Goal: Information Seeking & Learning: Learn about a topic

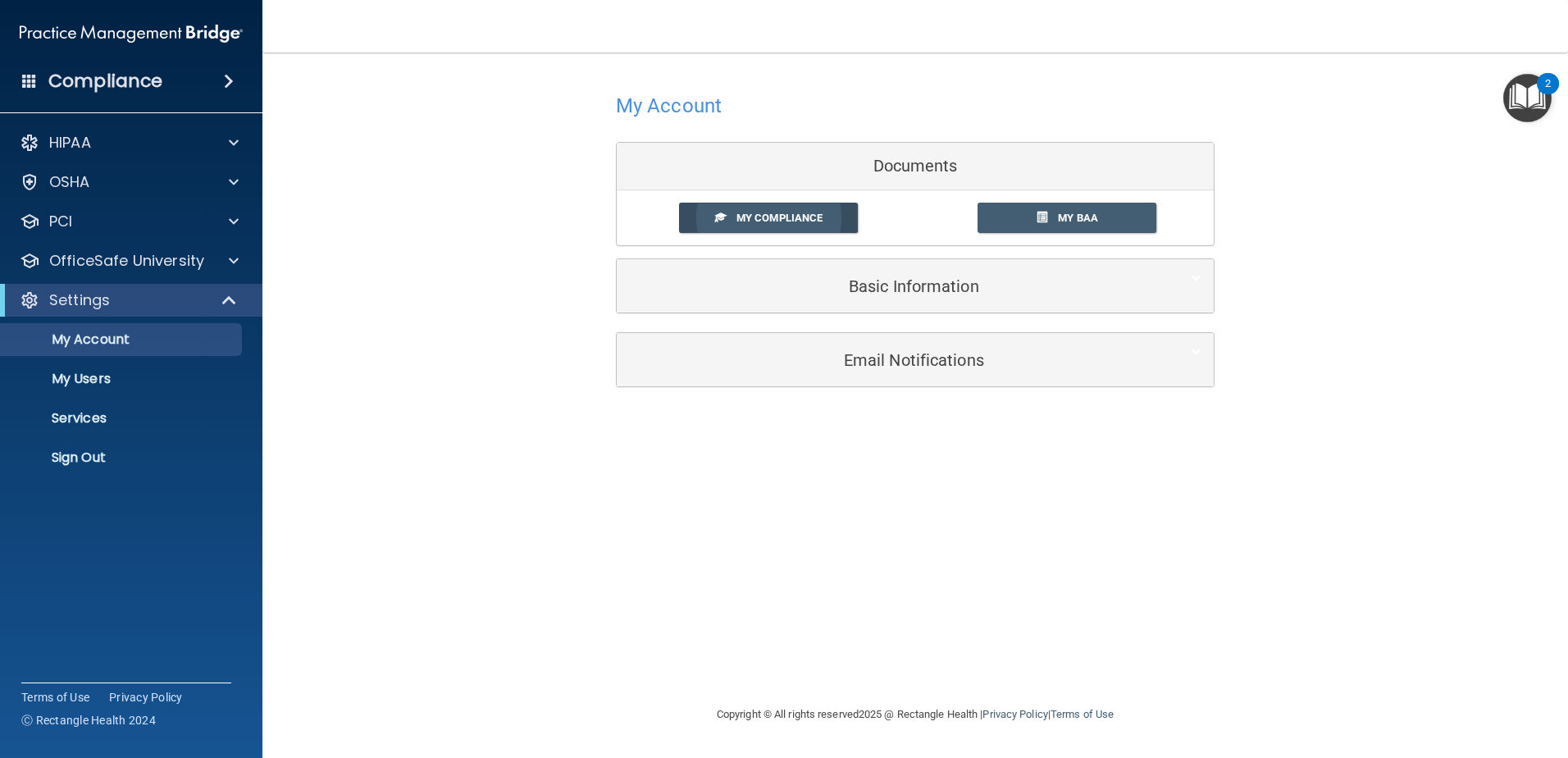
click at [826, 209] on link "My Compliance" at bounding box center [769, 218] width 180 height 31
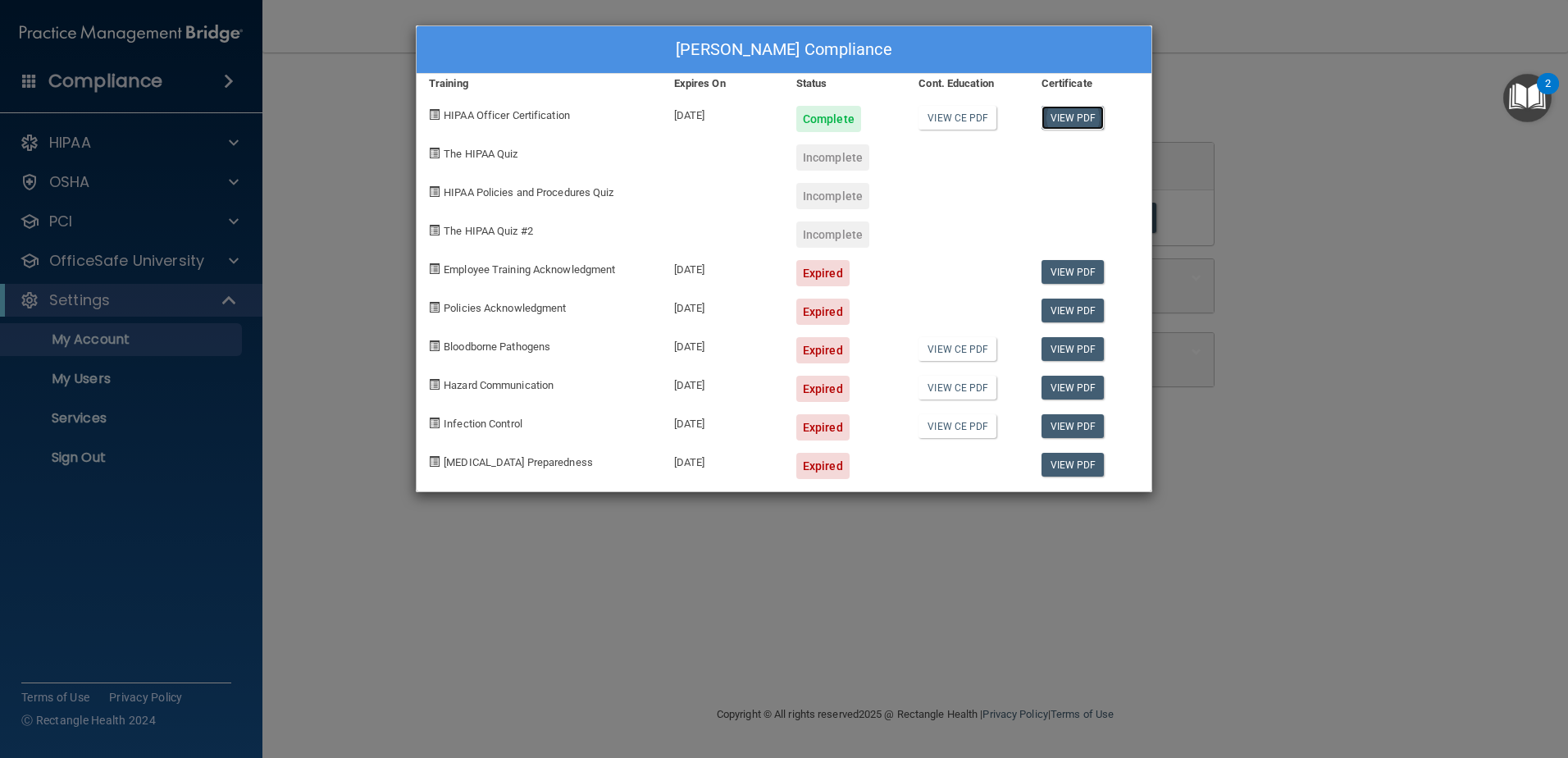
click at [1059, 112] on link "View PDF" at bounding box center [1073, 118] width 63 height 24
click at [828, 274] on div "Expired" at bounding box center [823, 273] width 53 height 27
click at [1200, 391] on div "Andrea Murphy's Compliance Training Expires On Status Cont. Education Certifica…" at bounding box center [784, 379] width 1568 height 758
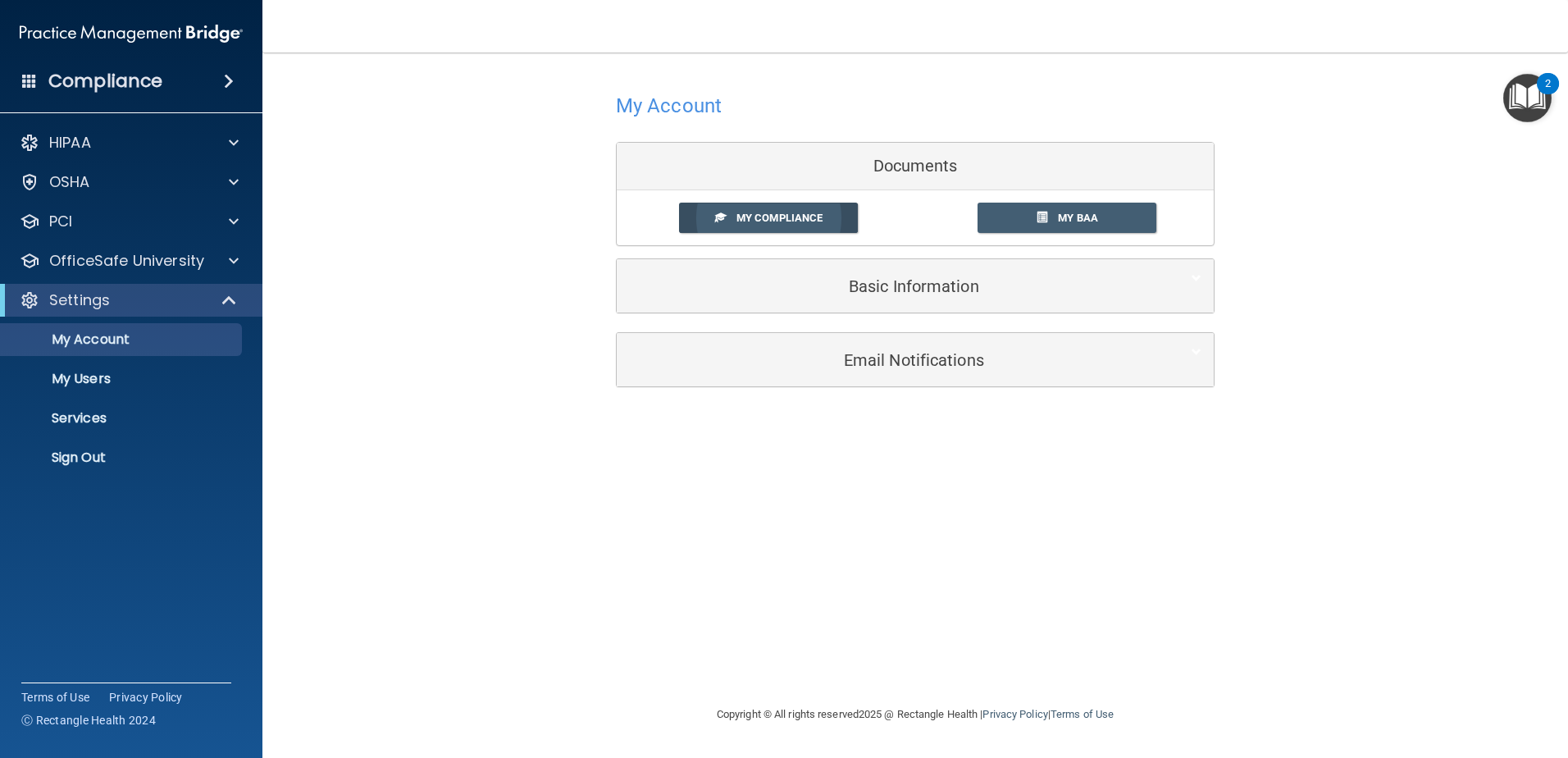
click at [828, 217] on link "My Compliance" at bounding box center [769, 218] width 180 height 31
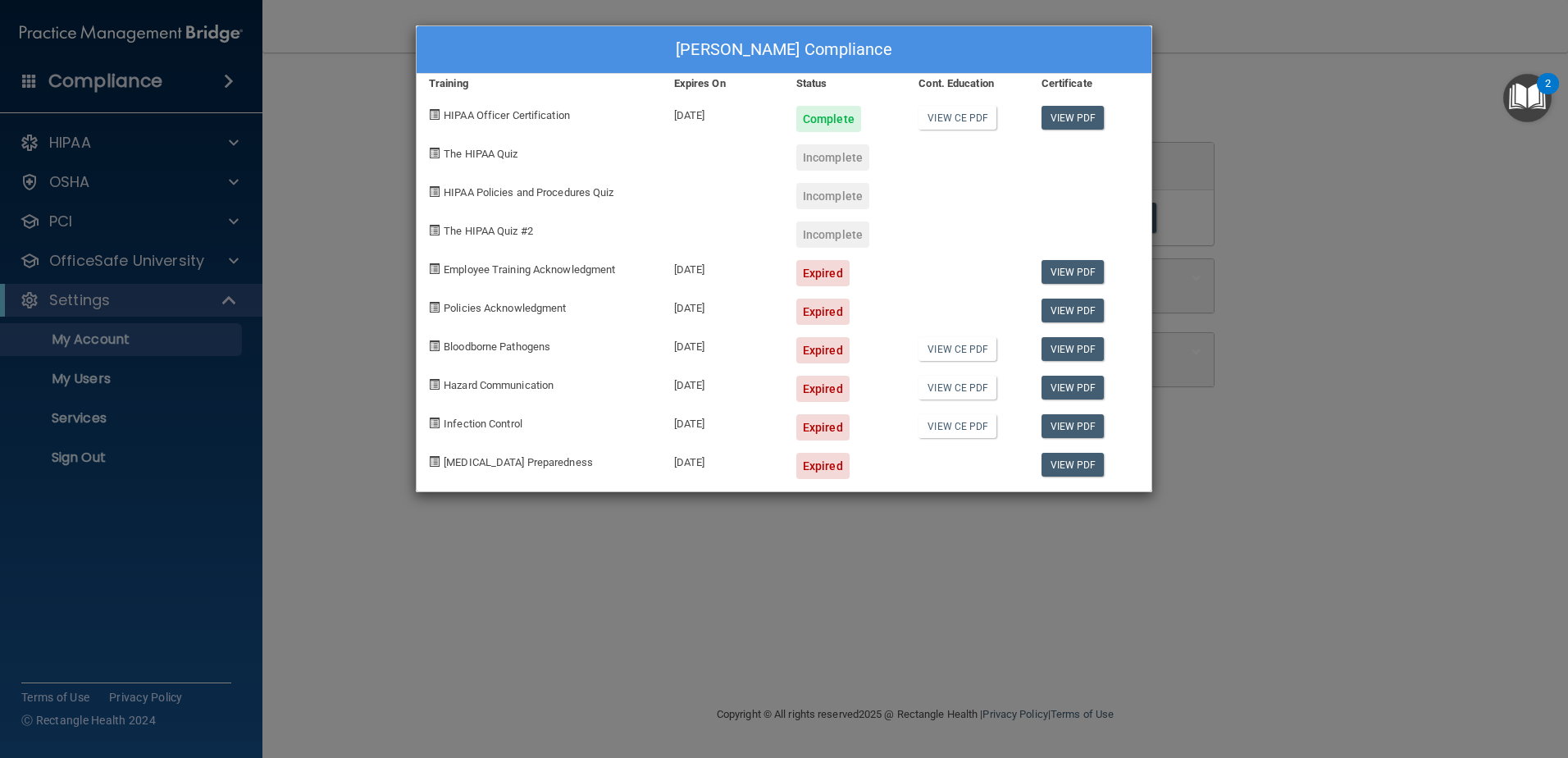
click at [1447, 401] on div "Andrea Murphy's Compliance Training Expires On Status Cont. Education Certifica…" at bounding box center [784, 379] width 1568 height 758
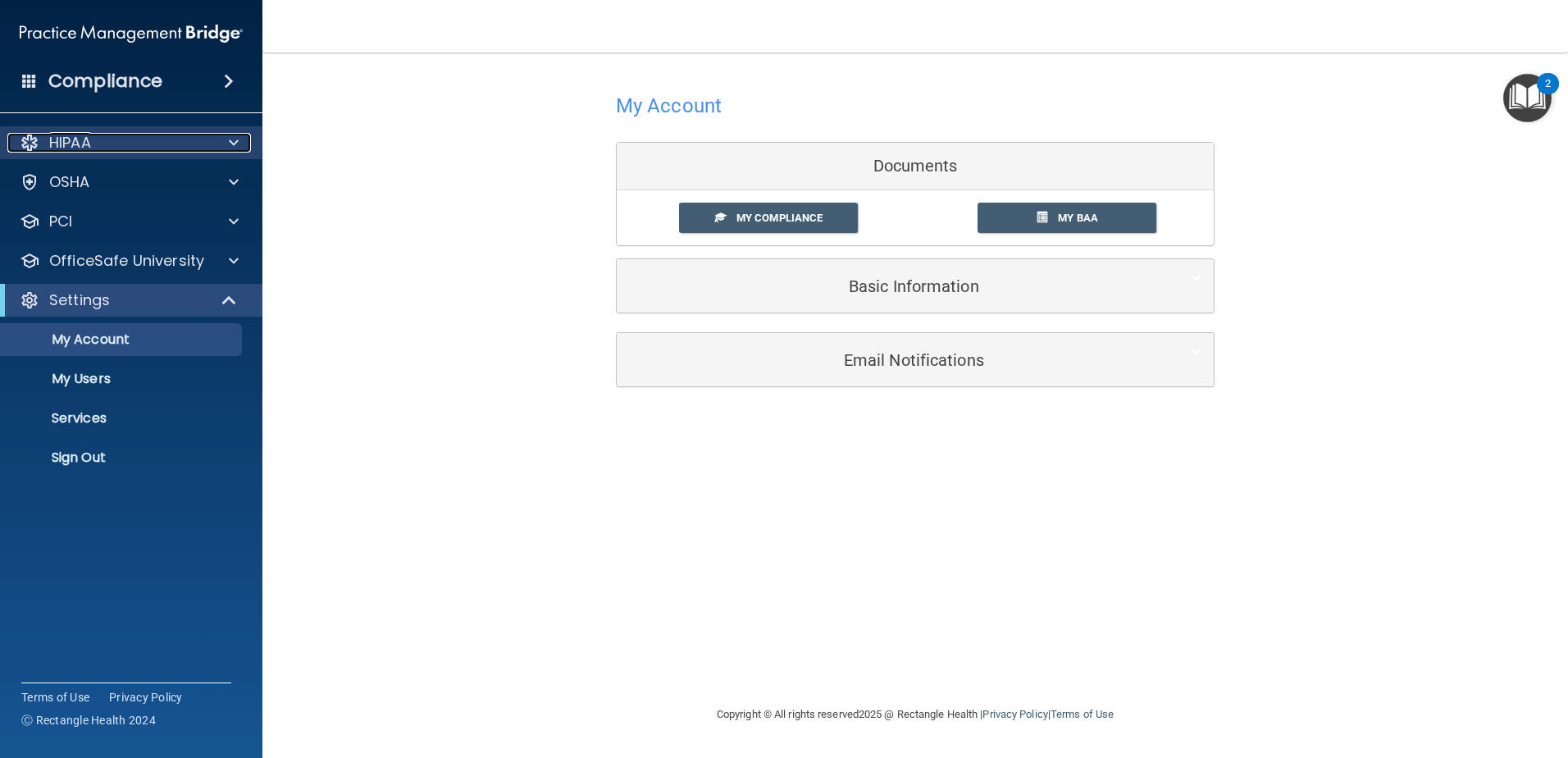
click at [241, 144] on div at bounding box center [231, 142] width 41 height 20
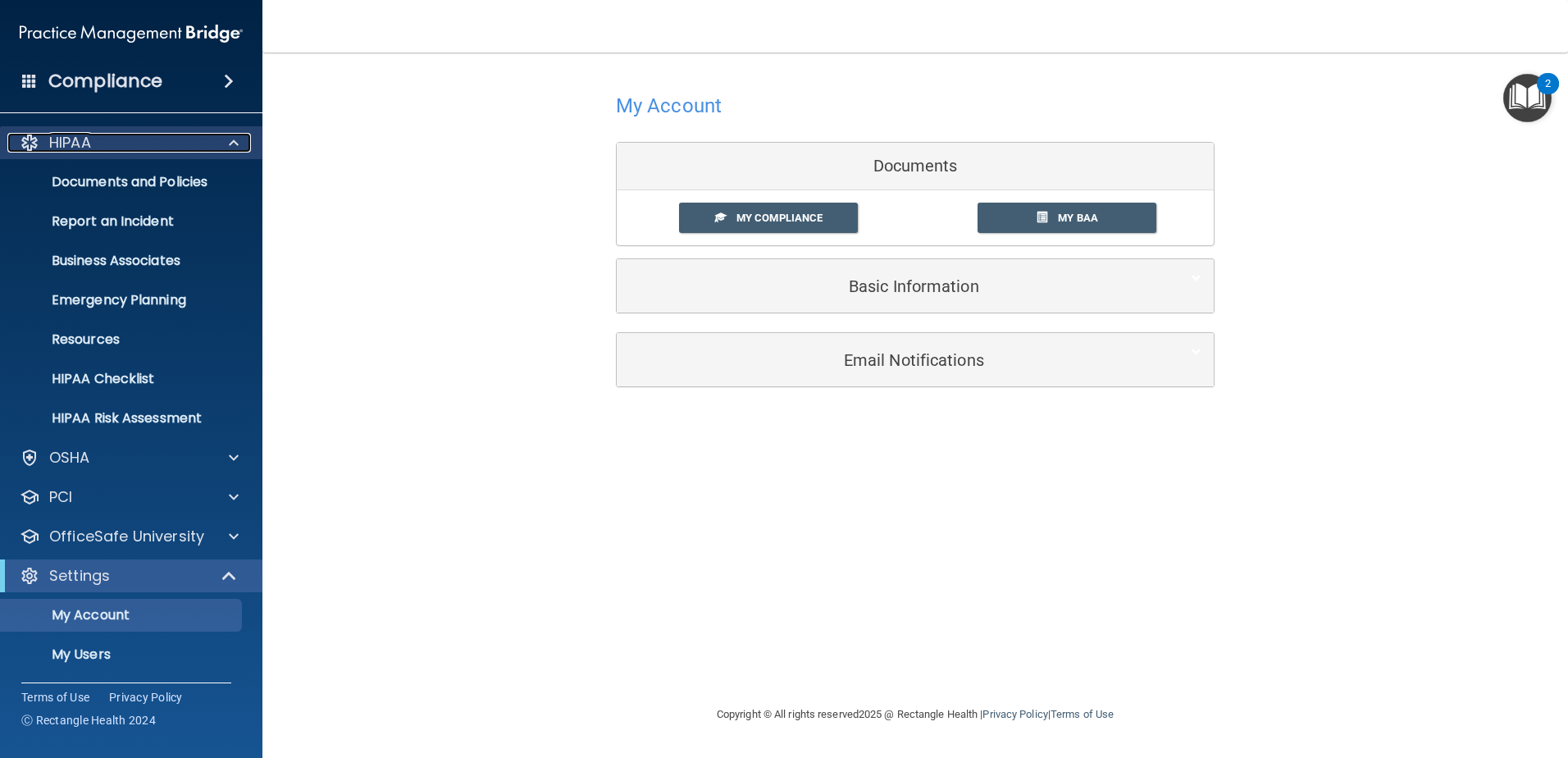
click at [229, 137] on span at bounding box center [233, 142] width 10 height 20
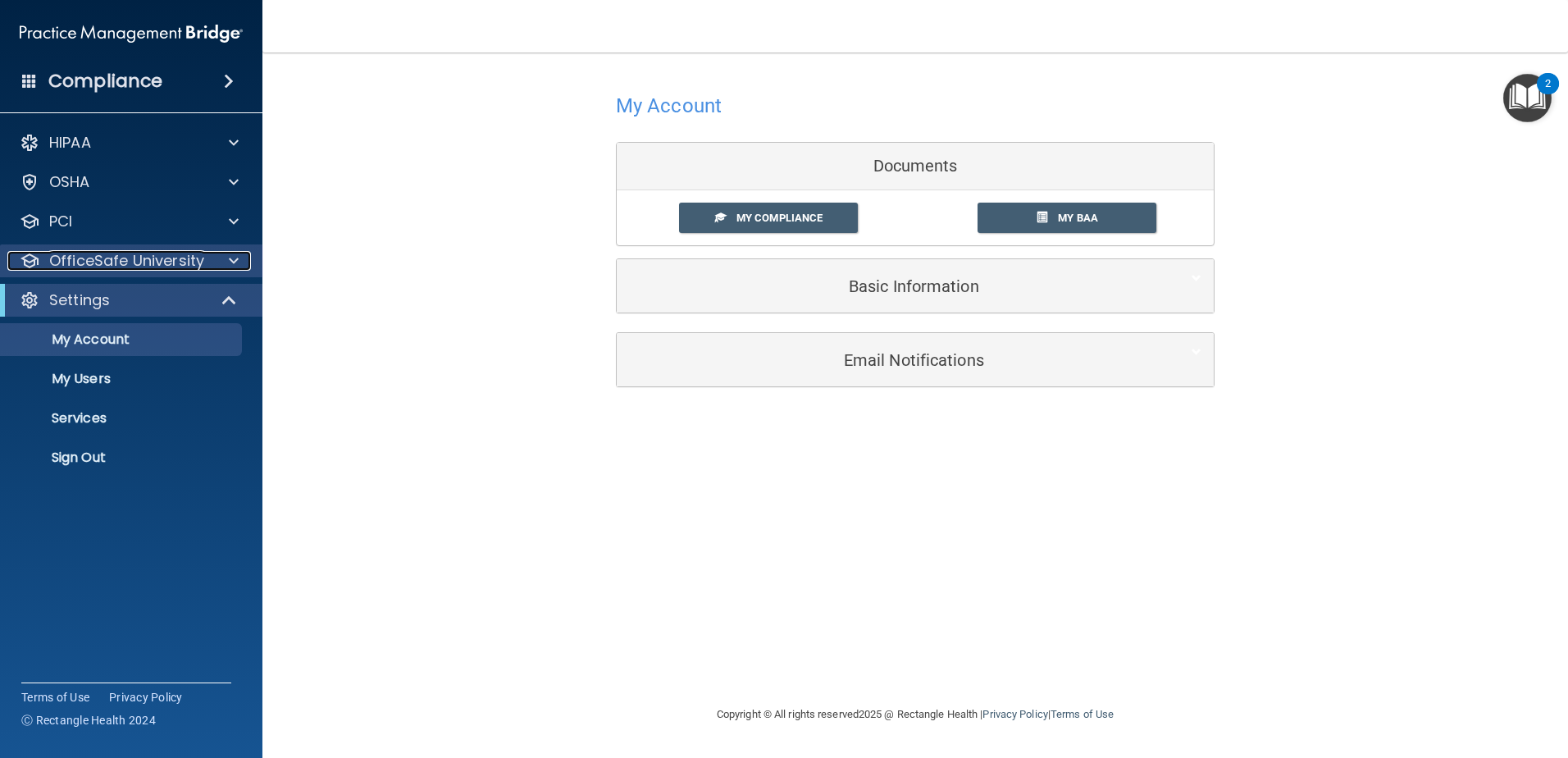
click at [232, 254] on span at bounding box center [233, 261] width 10 height 20
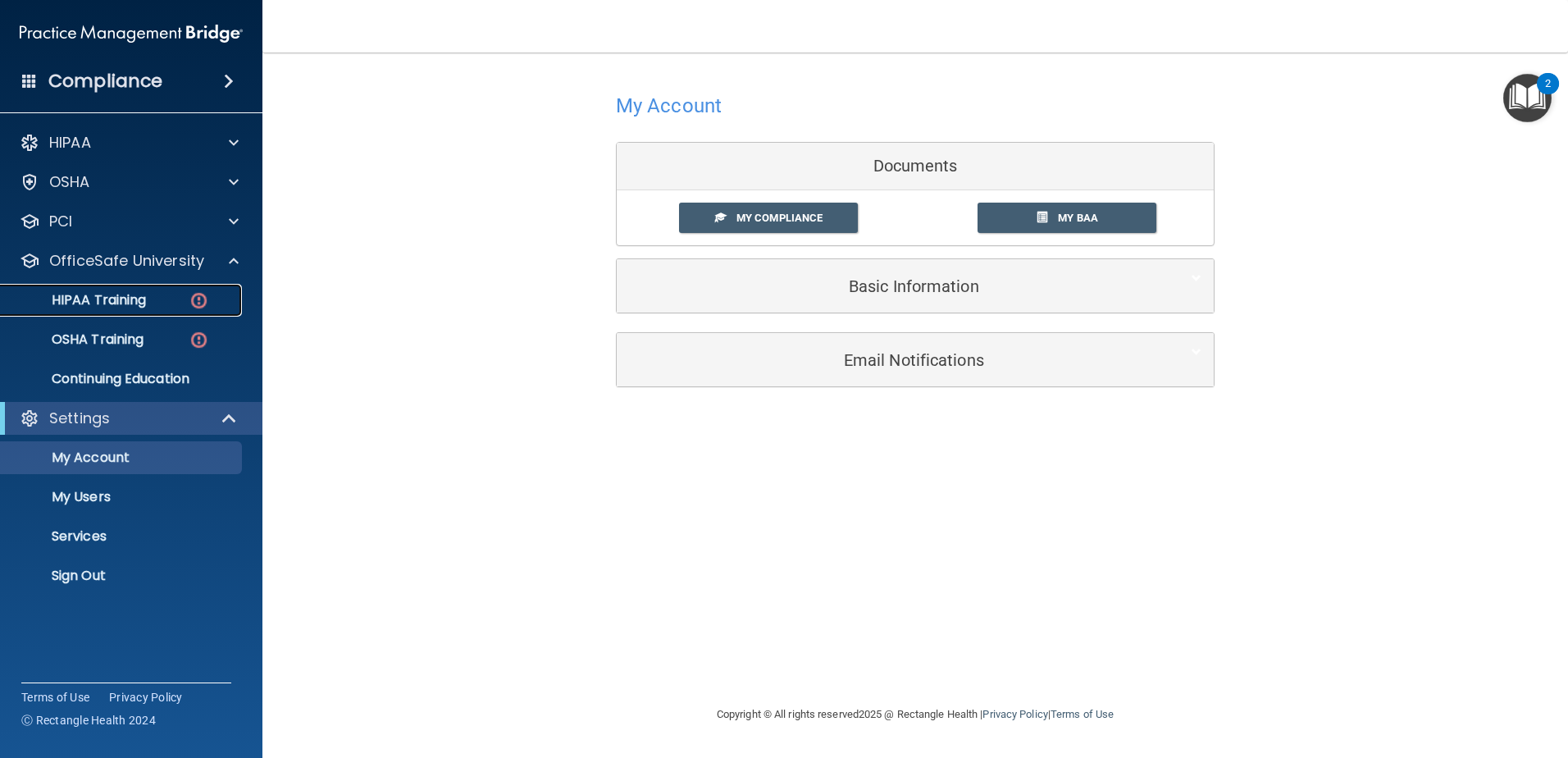
click at [169, 297] on div "HIPAA Training" at bounding box center [123, 300] width 224 height 17
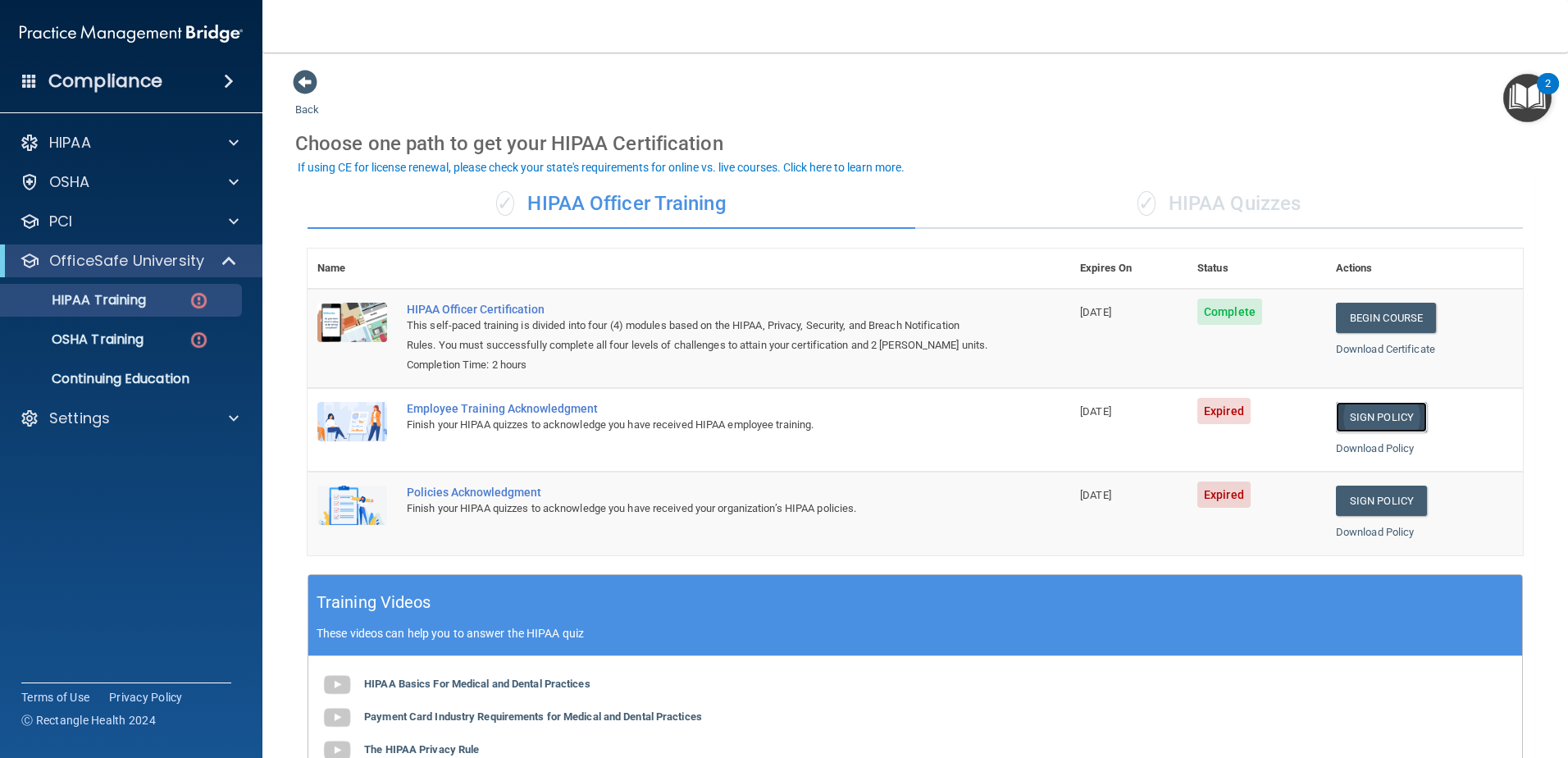
click at [1379, 415] on link "Sign Policy" at bounding box center [1382, 417] width 91 height 31
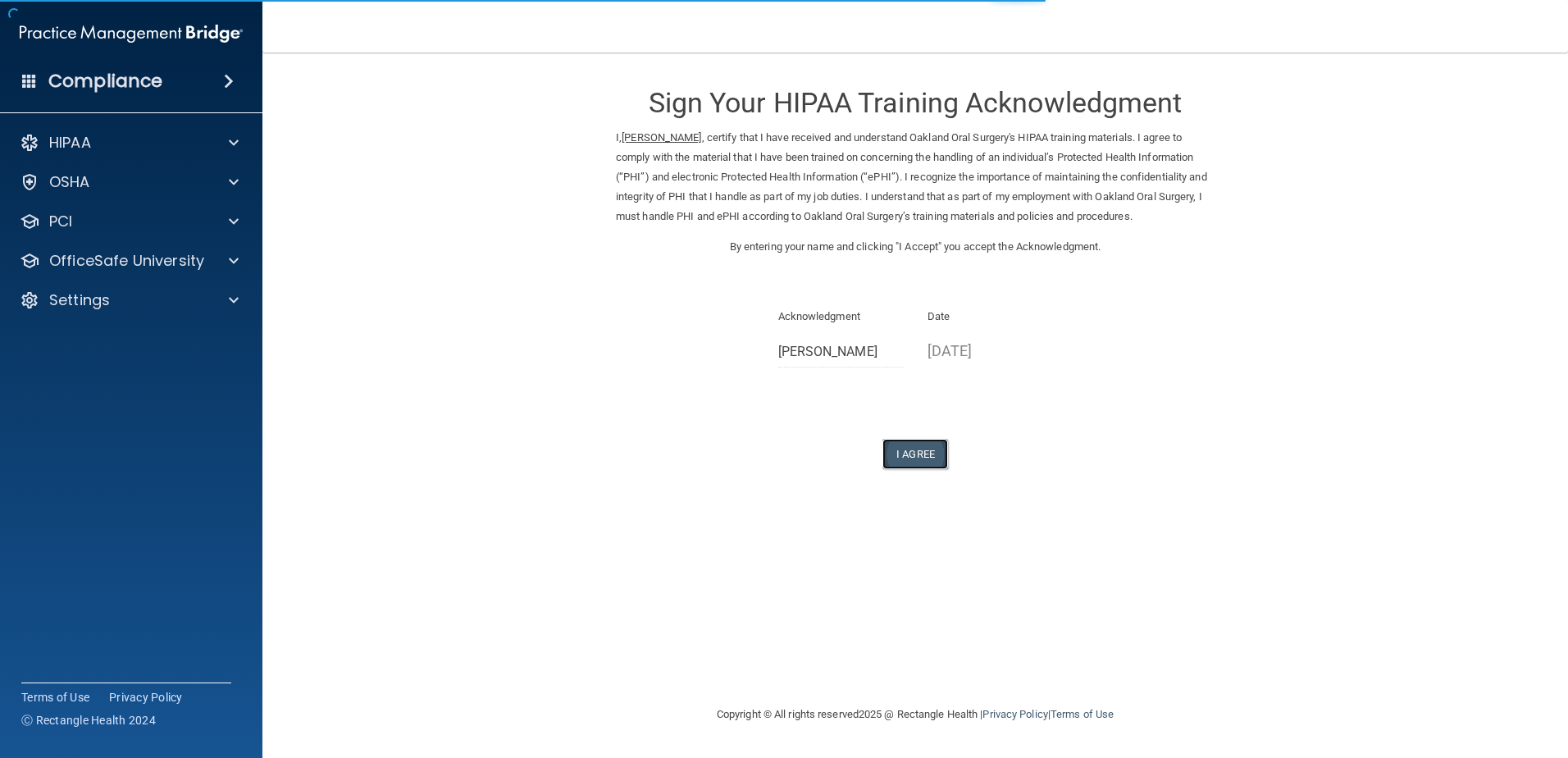
click at [927, 456] on button "I Agree" at bounding box center [915, 454] width 65 height 31
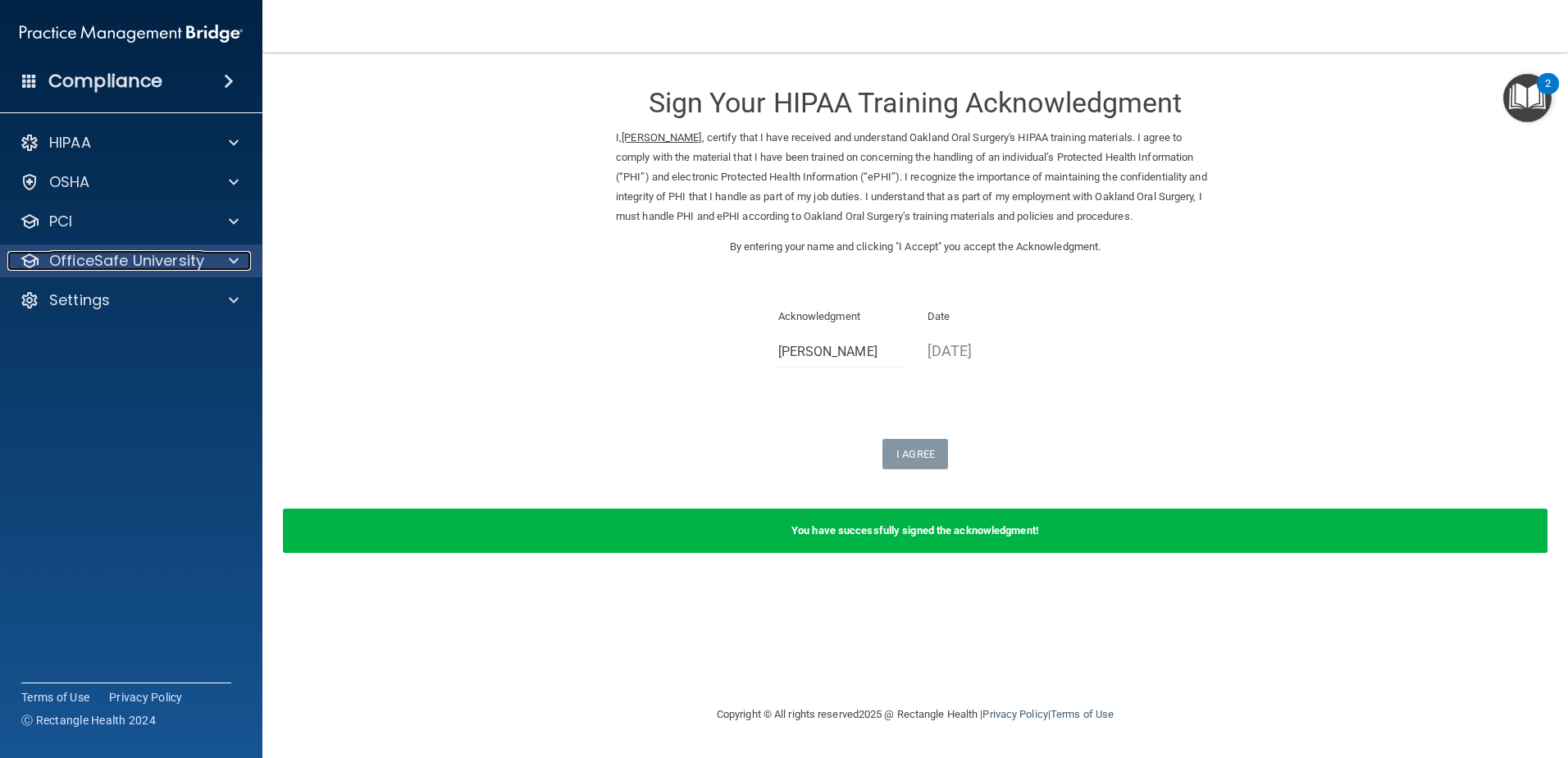
click at [238, 258] on div at bounding box center [231, 261] width 41 height 20
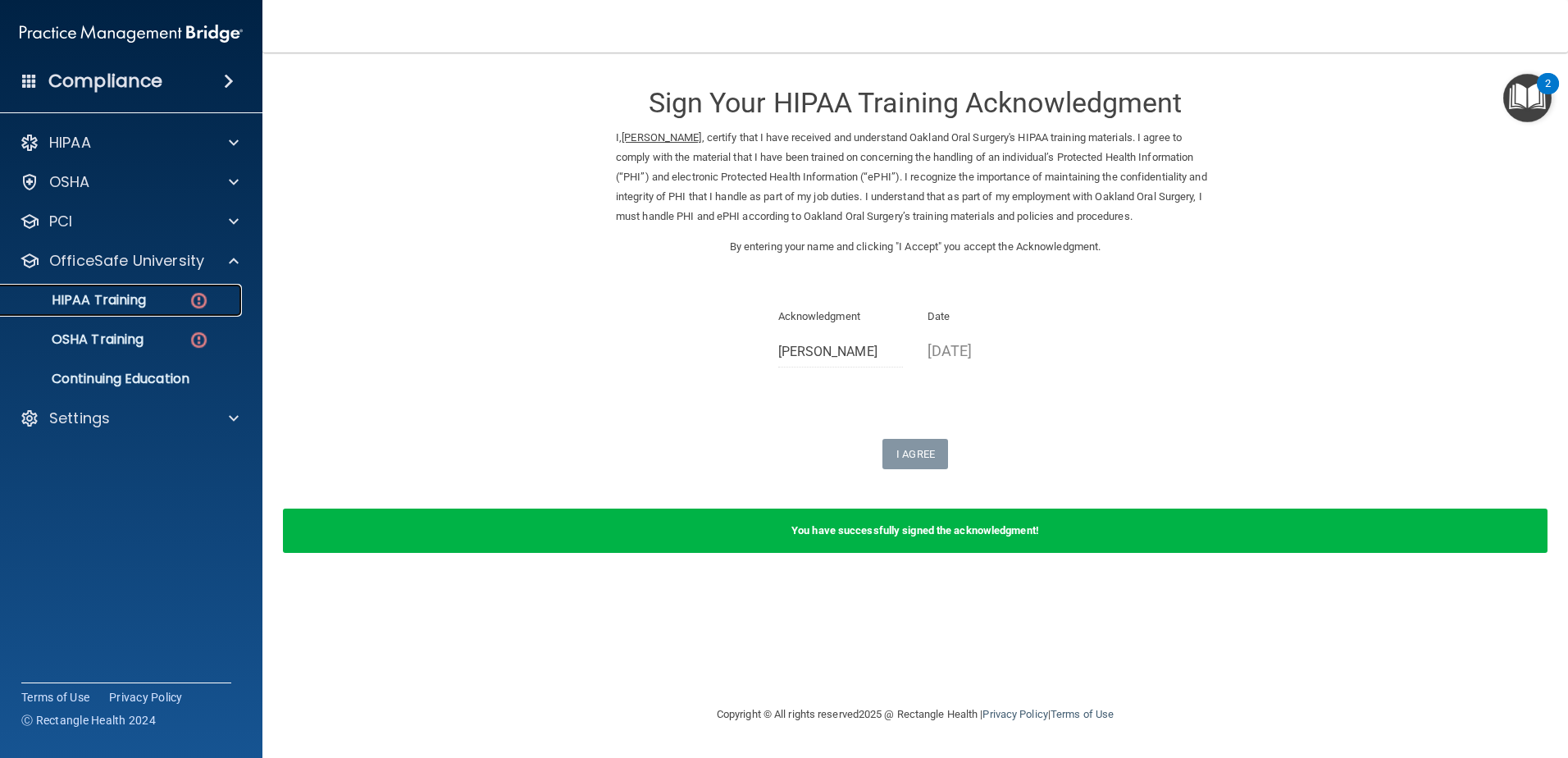
click at [162, 299] on div "HIPAA Training" at bounding box center [123, 300] width 224 height 17
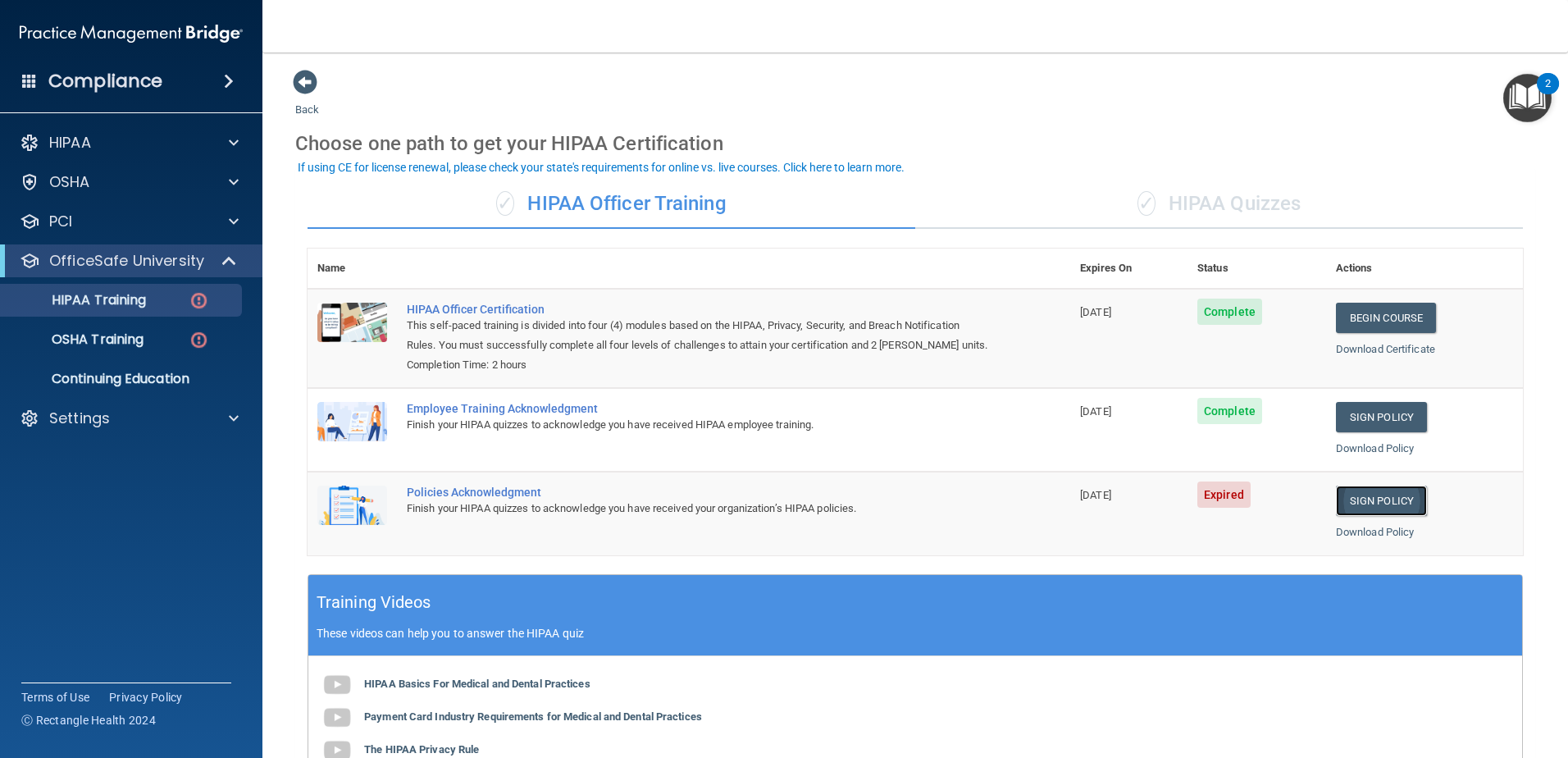
click at [1375, 505] on link "Sign Policy" at bounding box center [1382, 501] width 91 height 31
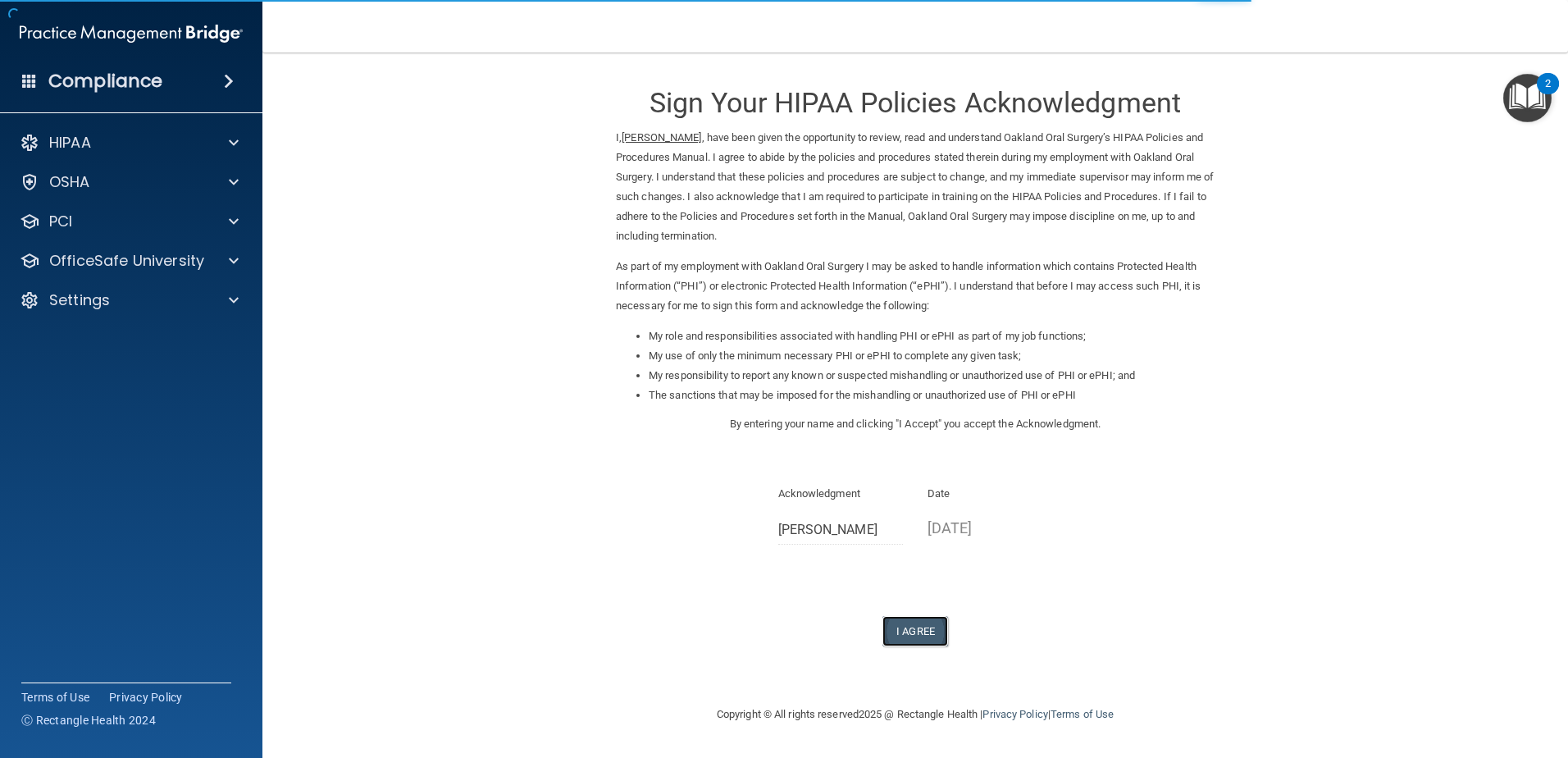
click at [900, 631] on button "I Agree" at bounding box center [915, 631] width 65 height 31
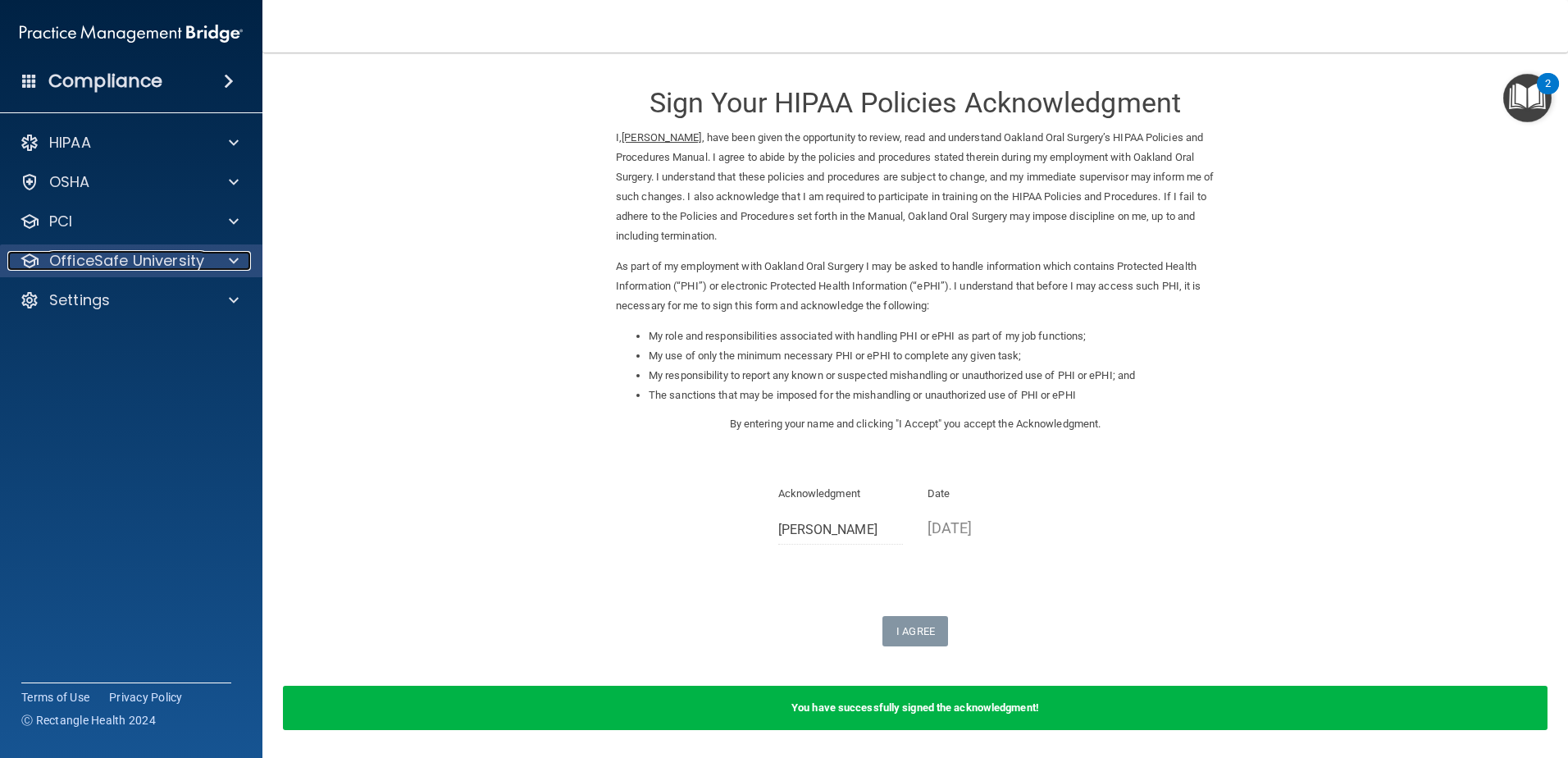
click at [227, 260] on div at bounding box center [231, 261] width 41 height 20
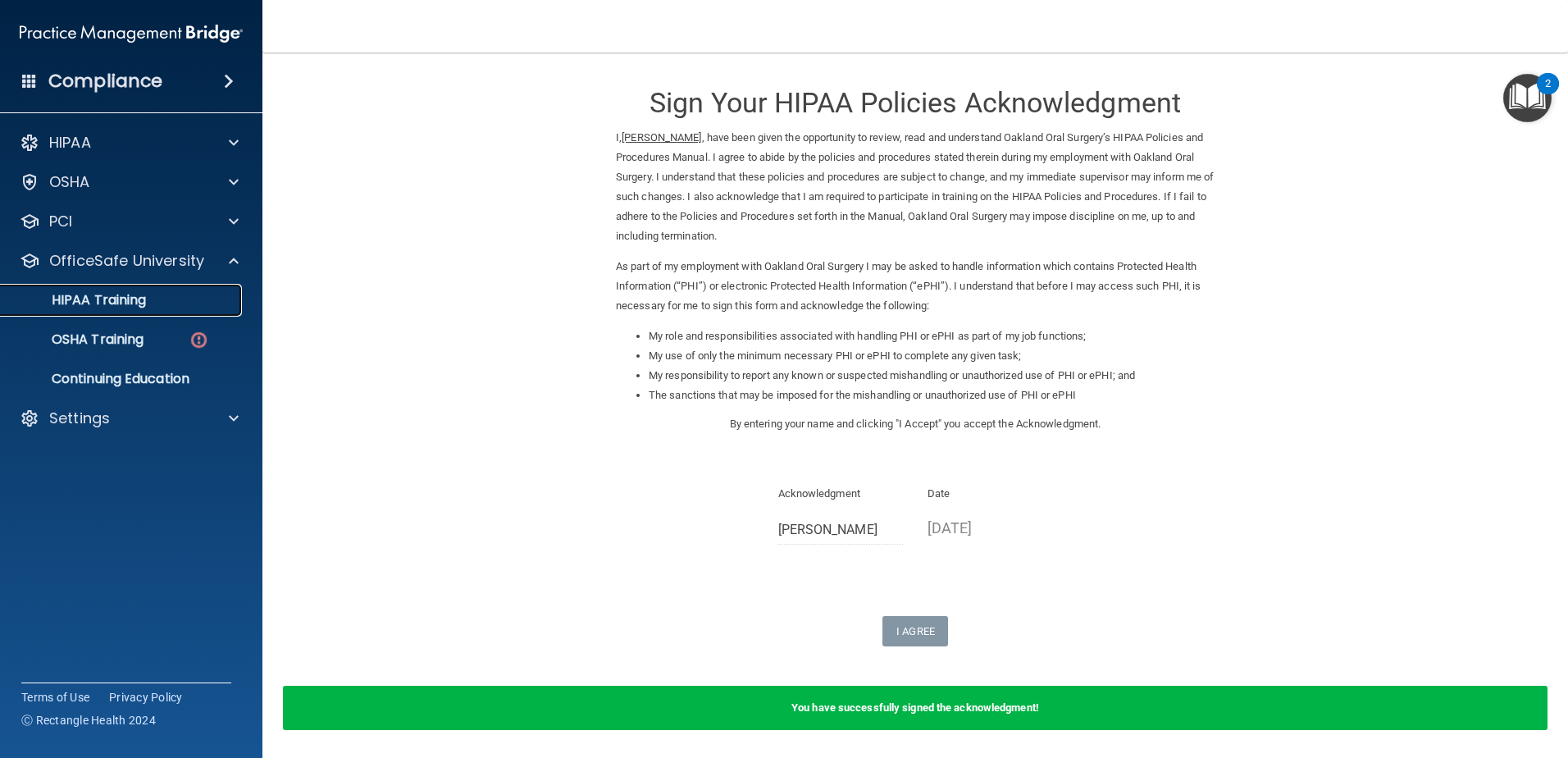
click at [147, 300] on div "HIPAA Training" at bounding box center [123, 300] width 224 height 17
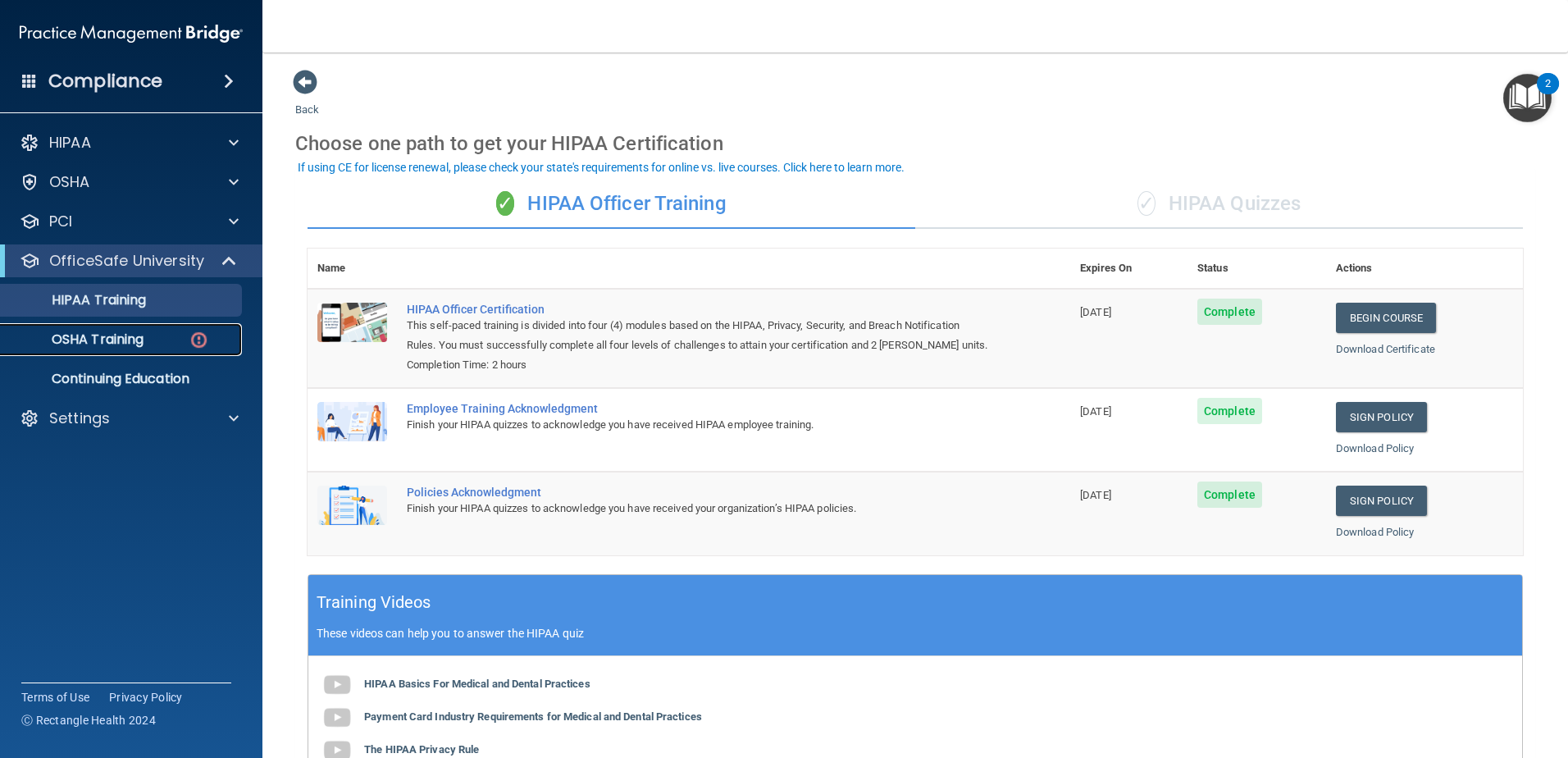
click at [137, 338] on p "OSHA Training" at bounding box center [77, 339] width 133 height 17
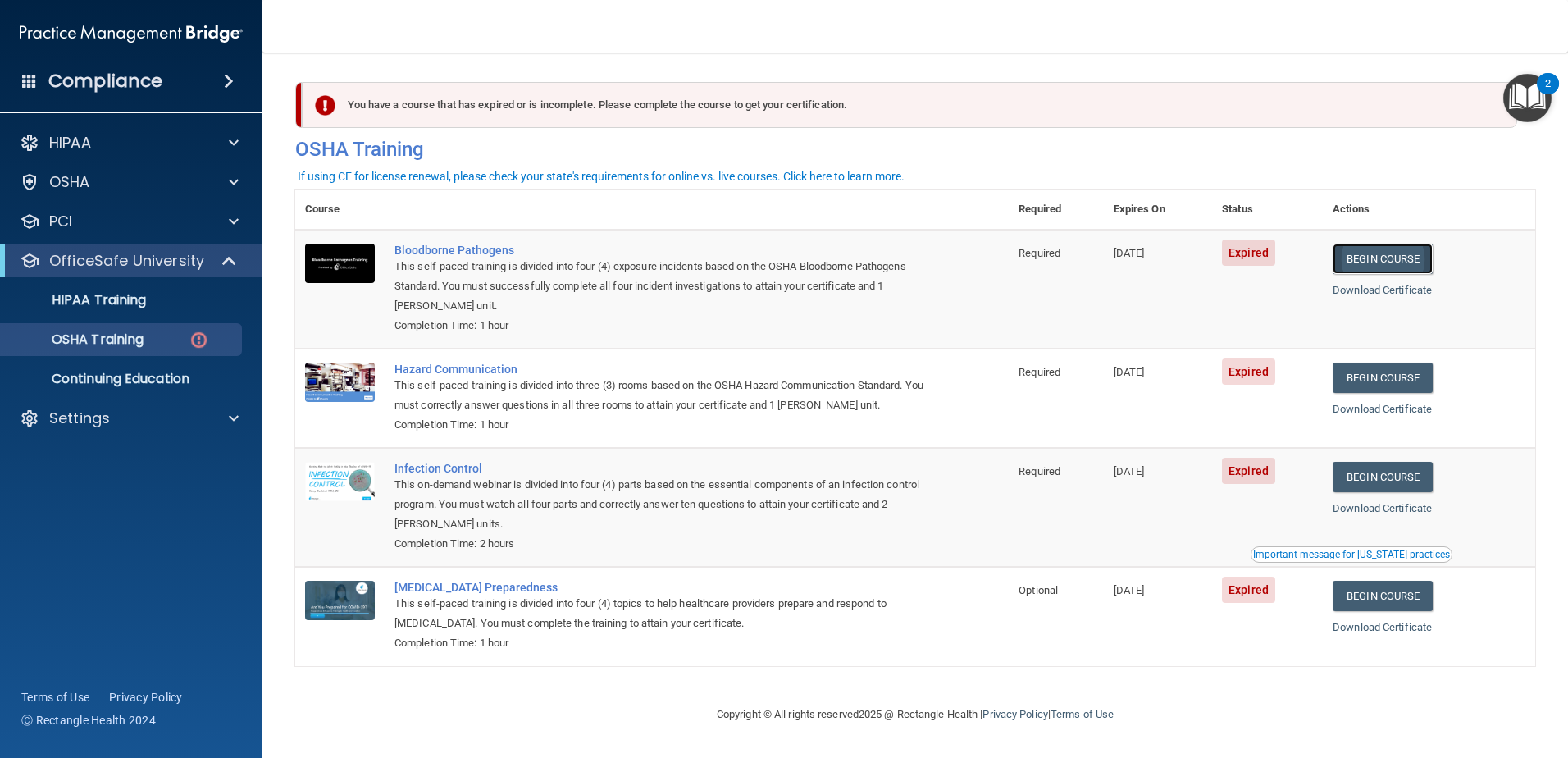
click at [1385, 260] on link "Begin Course" at bounding box center [1382, 258] width 100 height 31
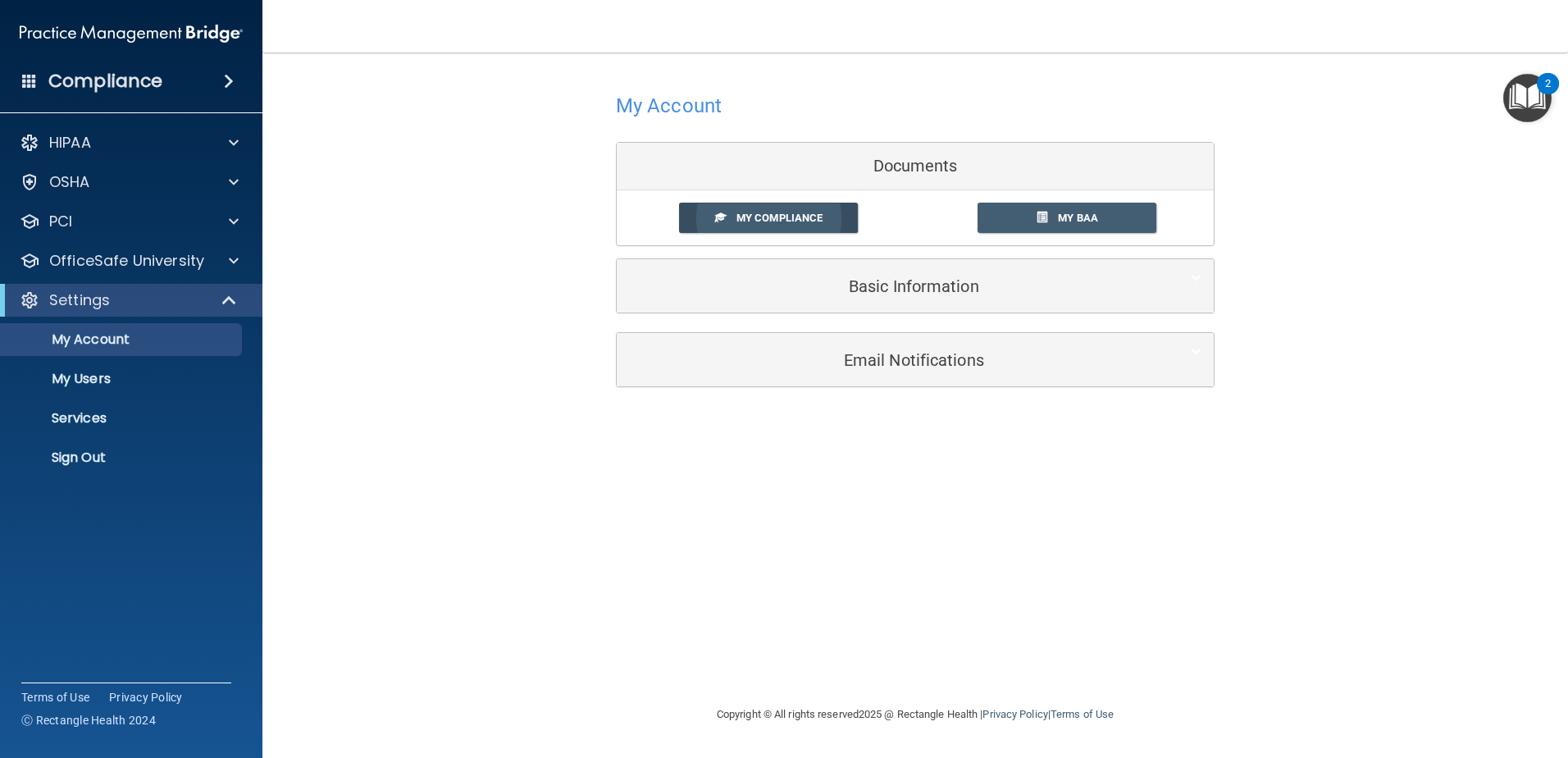
click at [835, 219] on link "My Compliance" at bounding box center [769, 218] width 180 height 31
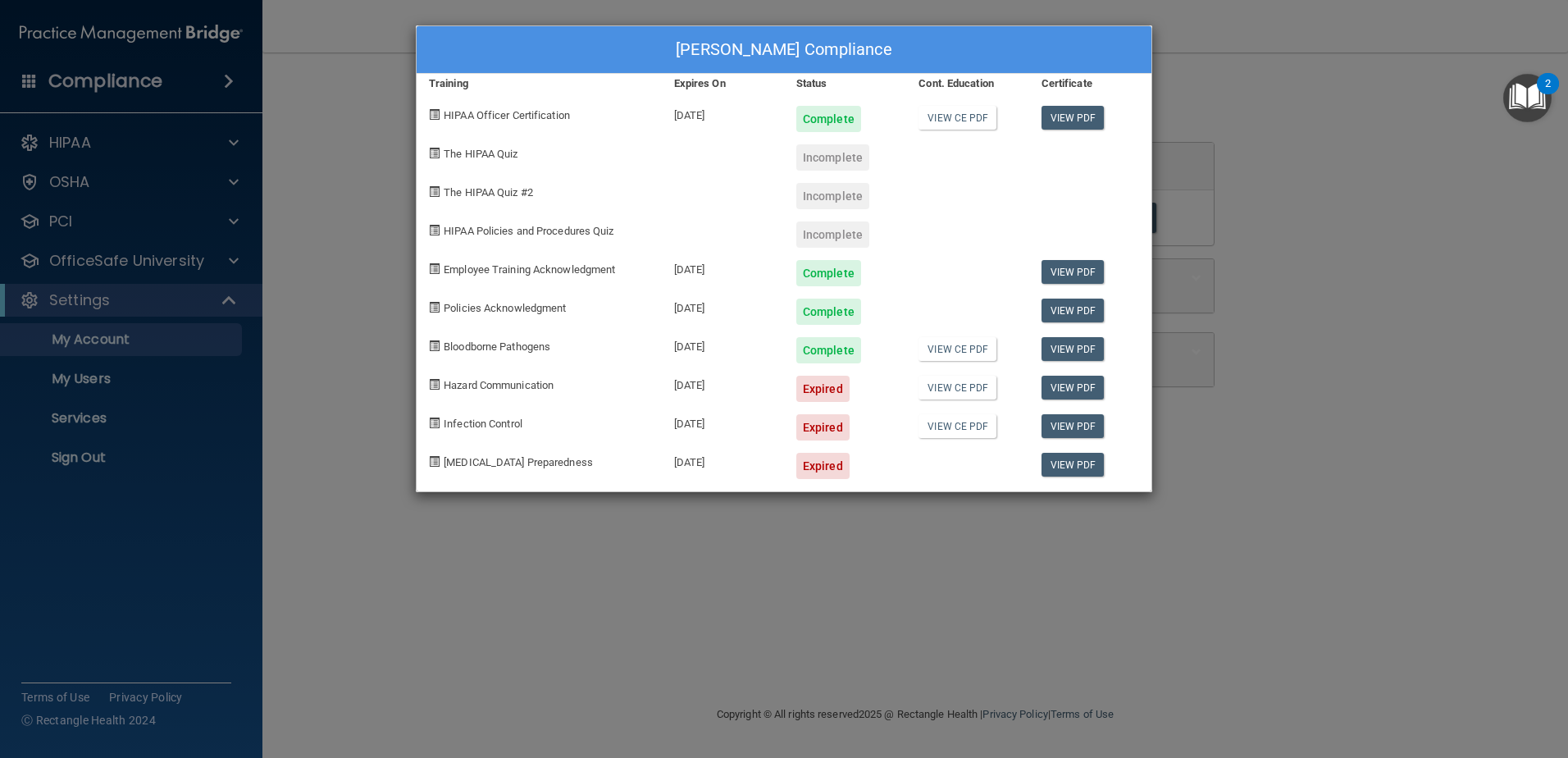
click at [1332, 310] on div "Andrea Murphy's Compliance Training Expires On Status Cont. Education Certifica…" at bounding box center [784, 379] width 1568 height 758
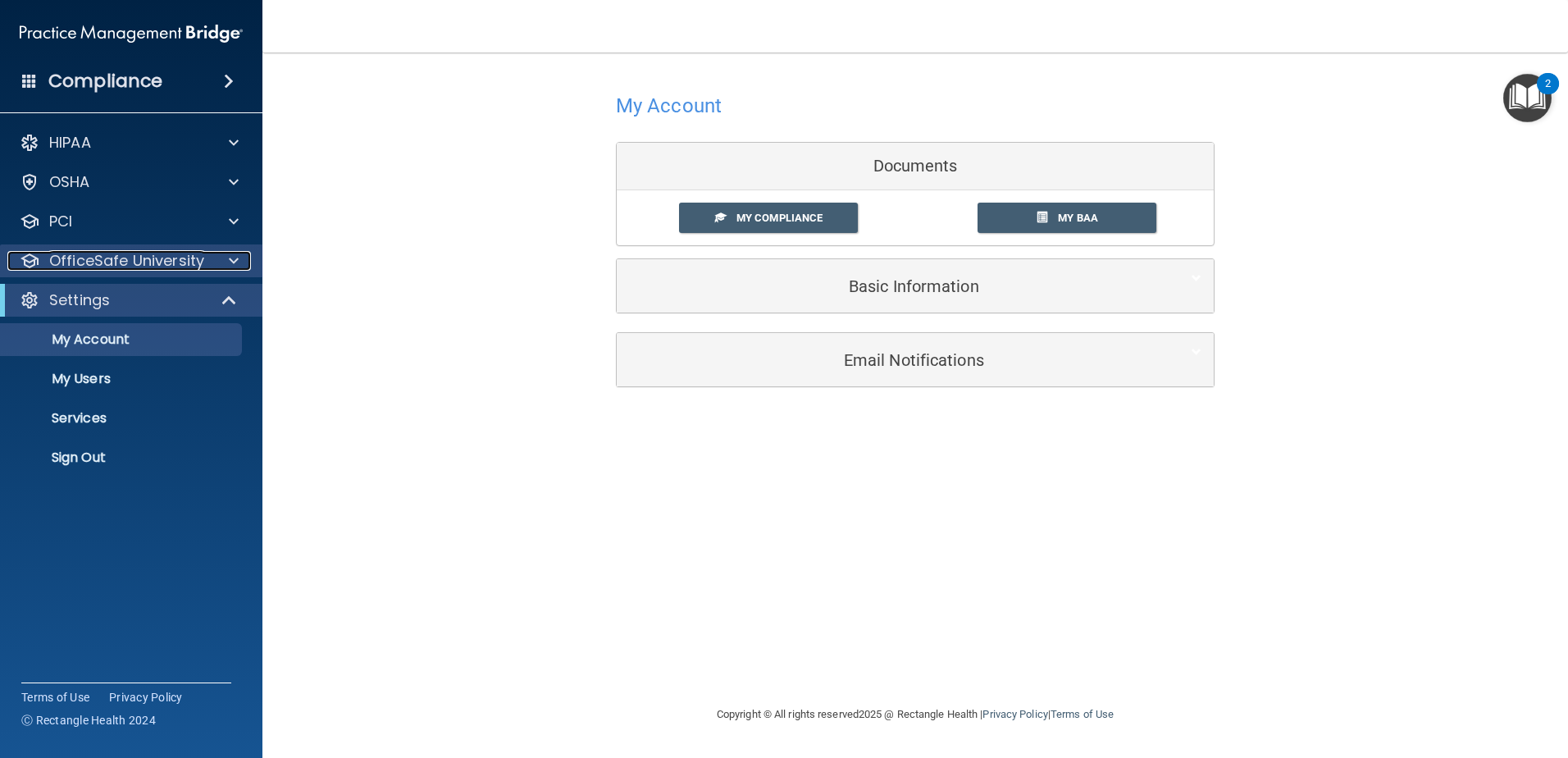
click at [222, 255] on div at bounding box center [231, 261] width 41 height 20
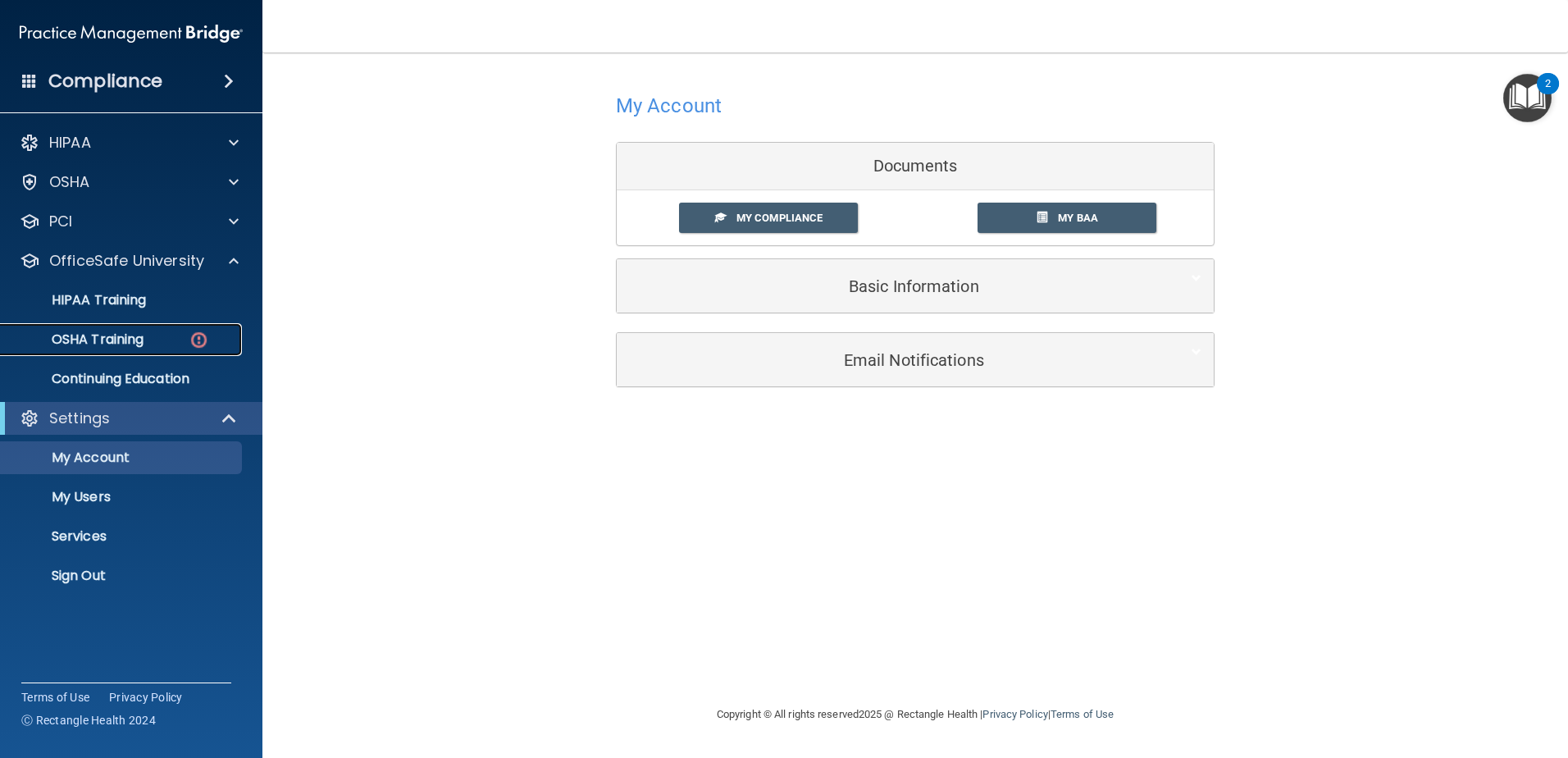
click at [125, 345] on p "OSHA Training" at bounding box center [77, 339] width 133 height 17
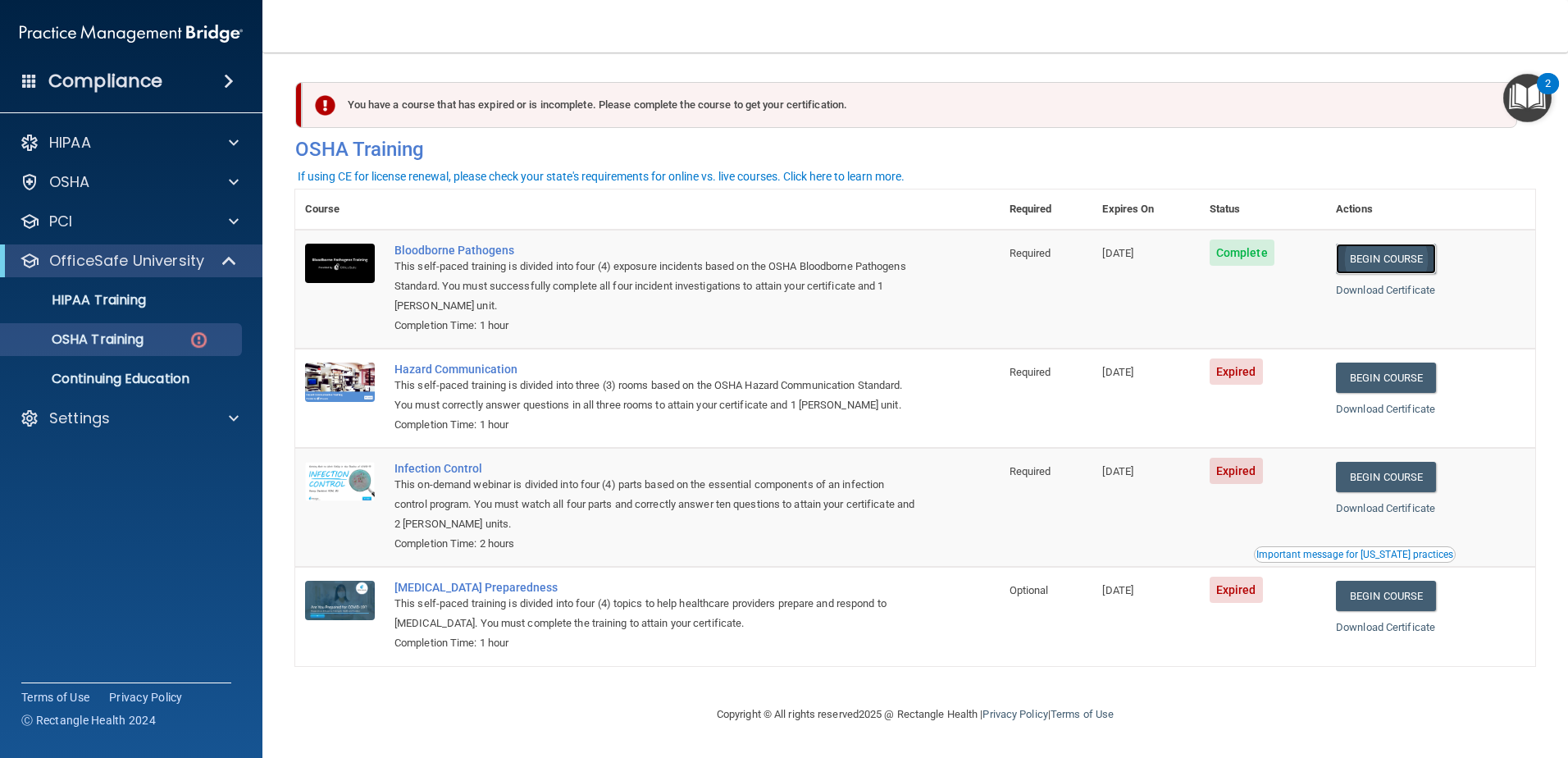
click at [1417, 260] on link "Begin Course" at bounding box center [1386, 258] width 100 height 31
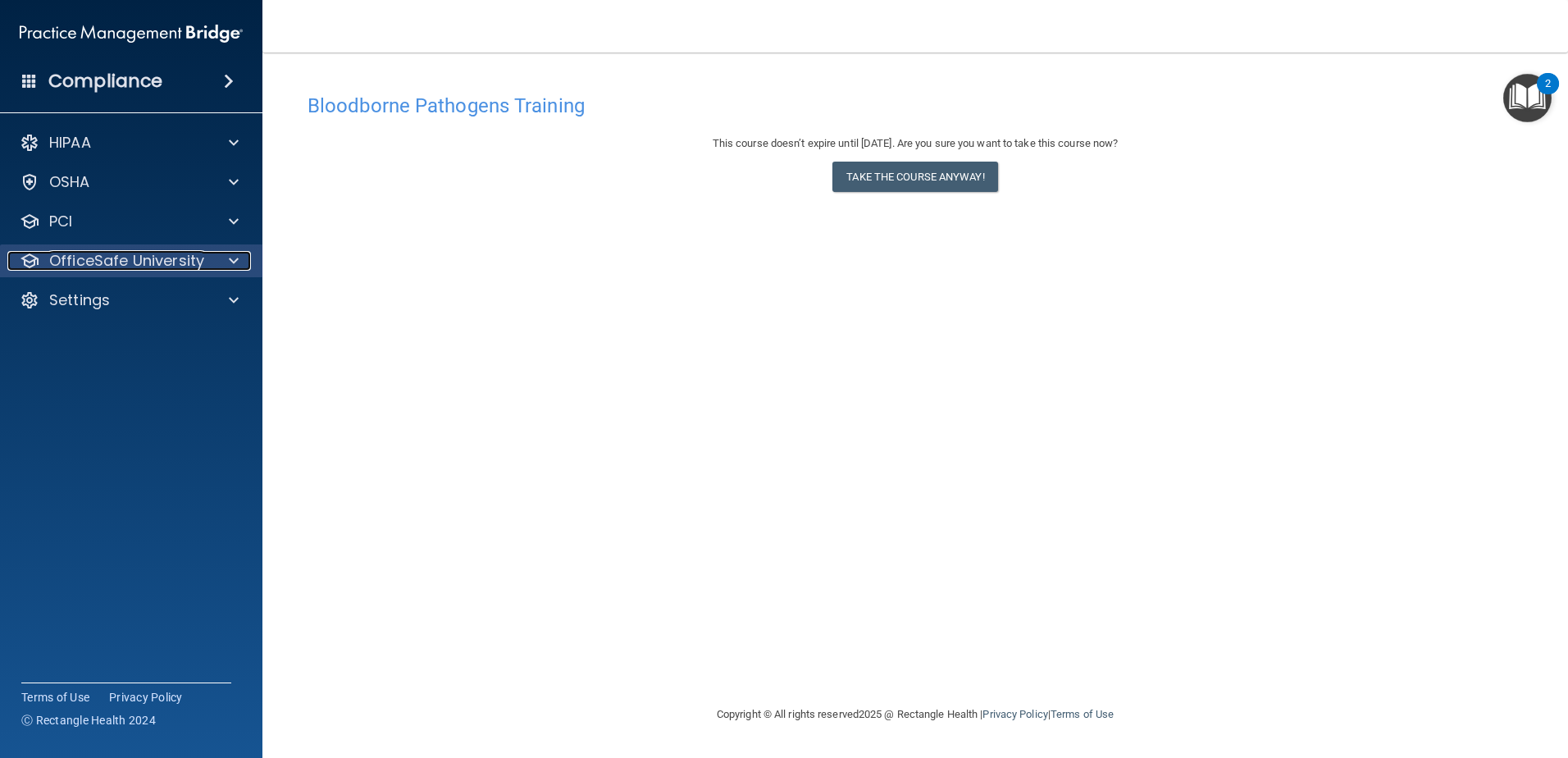
click at [229, 257] on span at bounding box center [233, 261] width 10 height 20
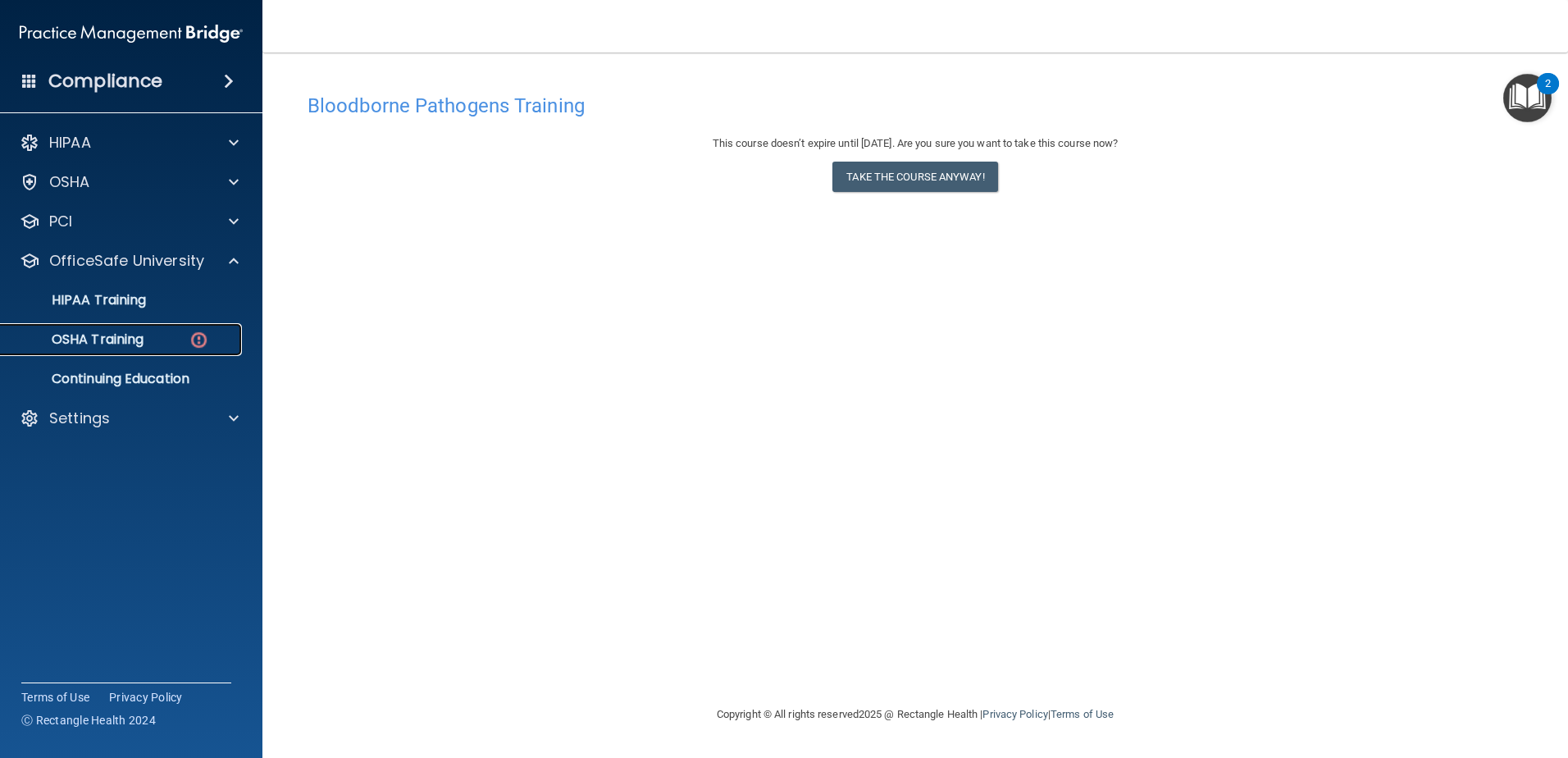
click at [186, 336] on div "OSHA Training" at bounding box center [123, 339] width 224 height 17
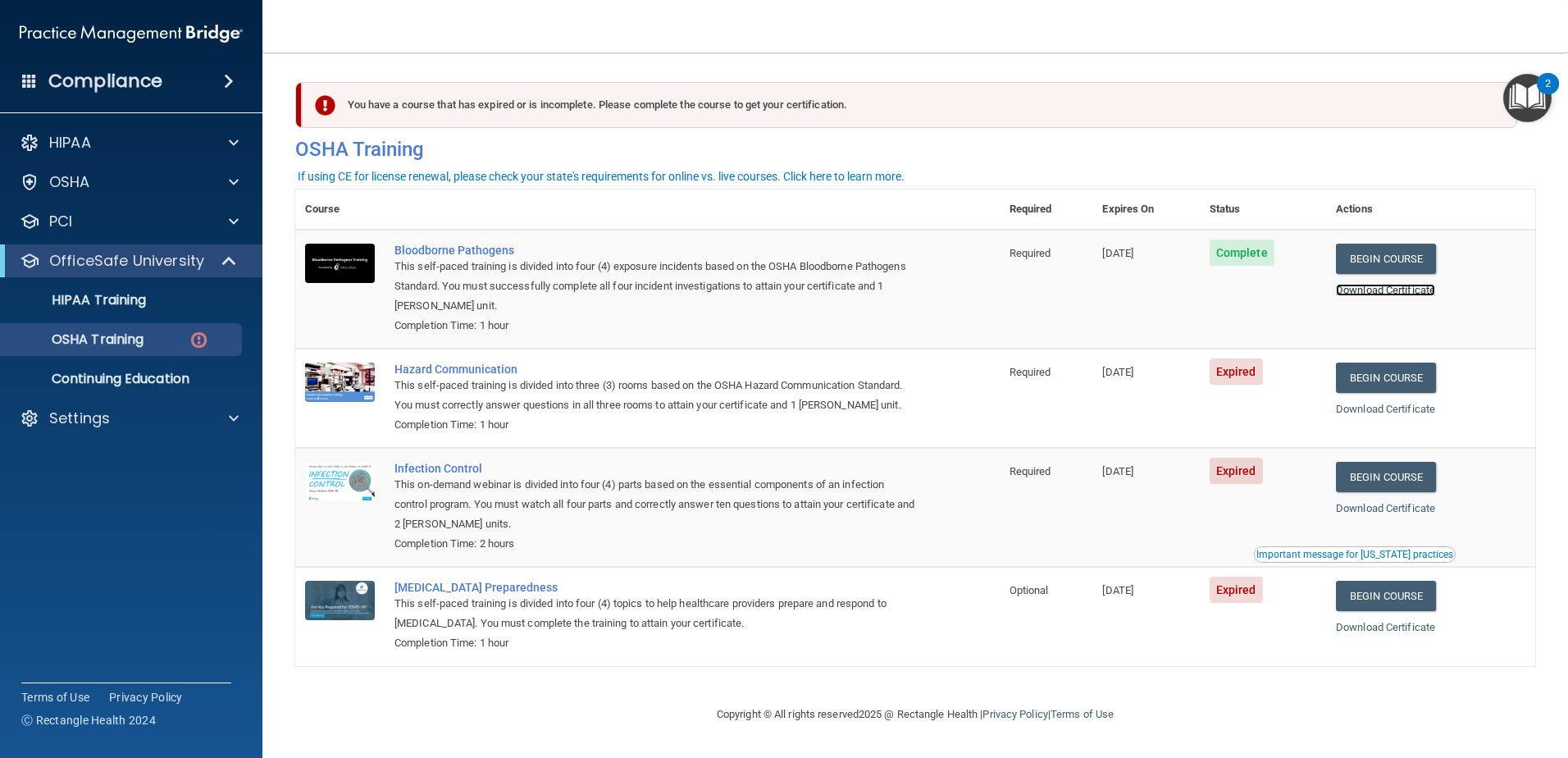
click at [1427, 287] on link "Download Certificate" at bounding box center [1386, 290] width 99 height 12
click at [1436, 374] on link "Begin Course" at bounding box center [1386, 377] width 100 height 31
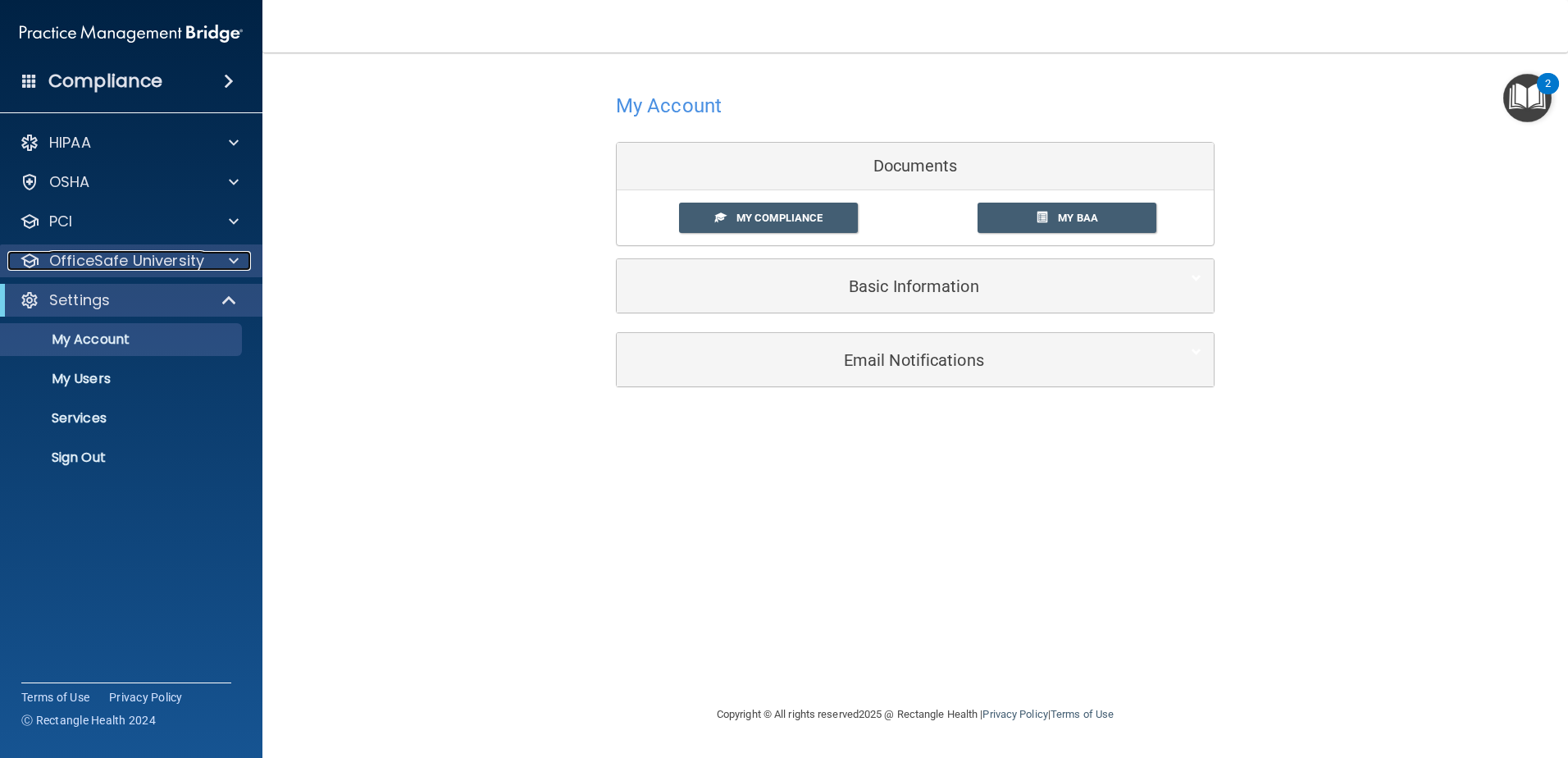
click at [237, 261] on span at bounding box center [233, 261] width 10 height 20
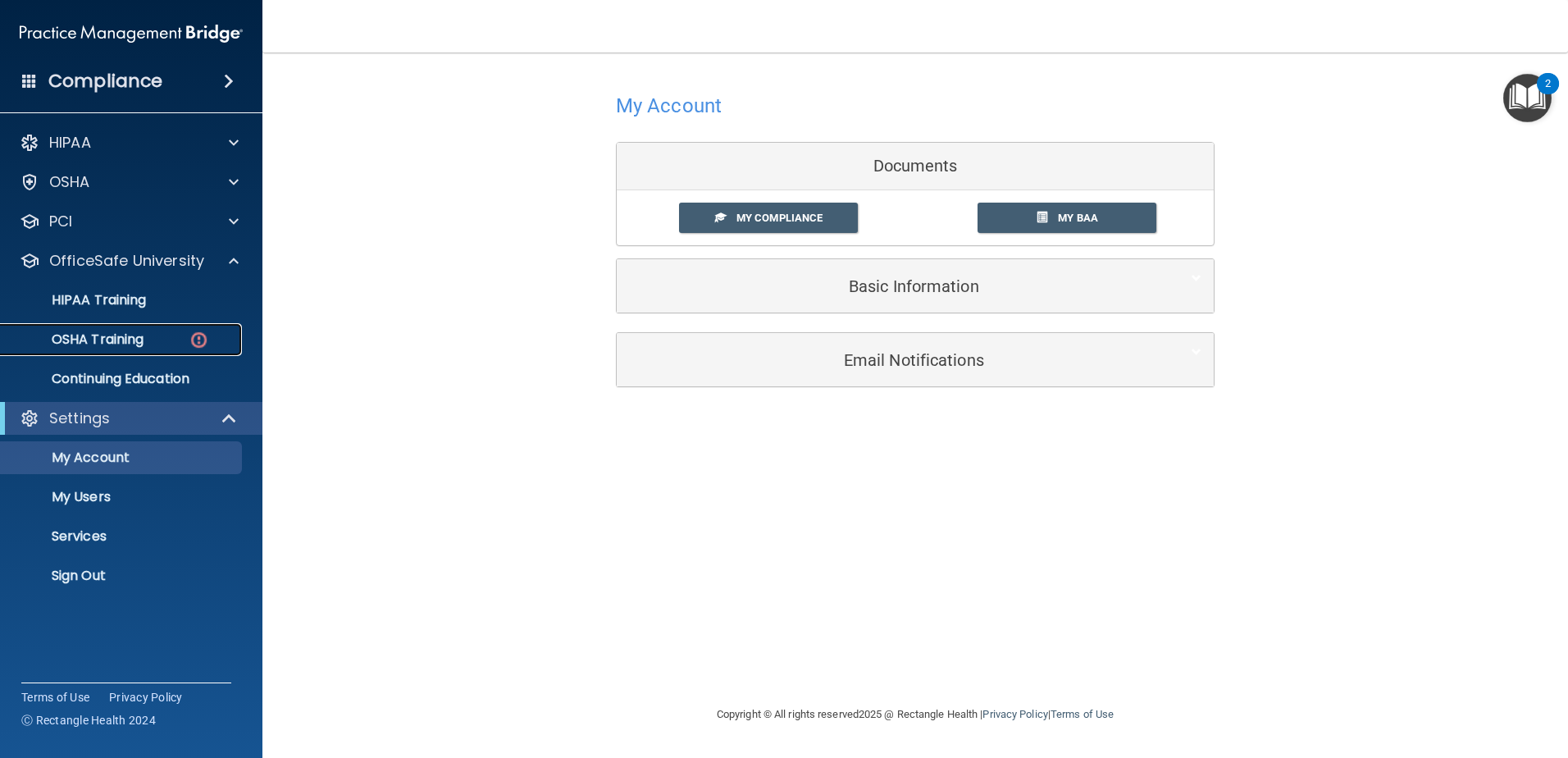
click at [204, 338] on img at bounding box center [199, 339] width 21 height 21
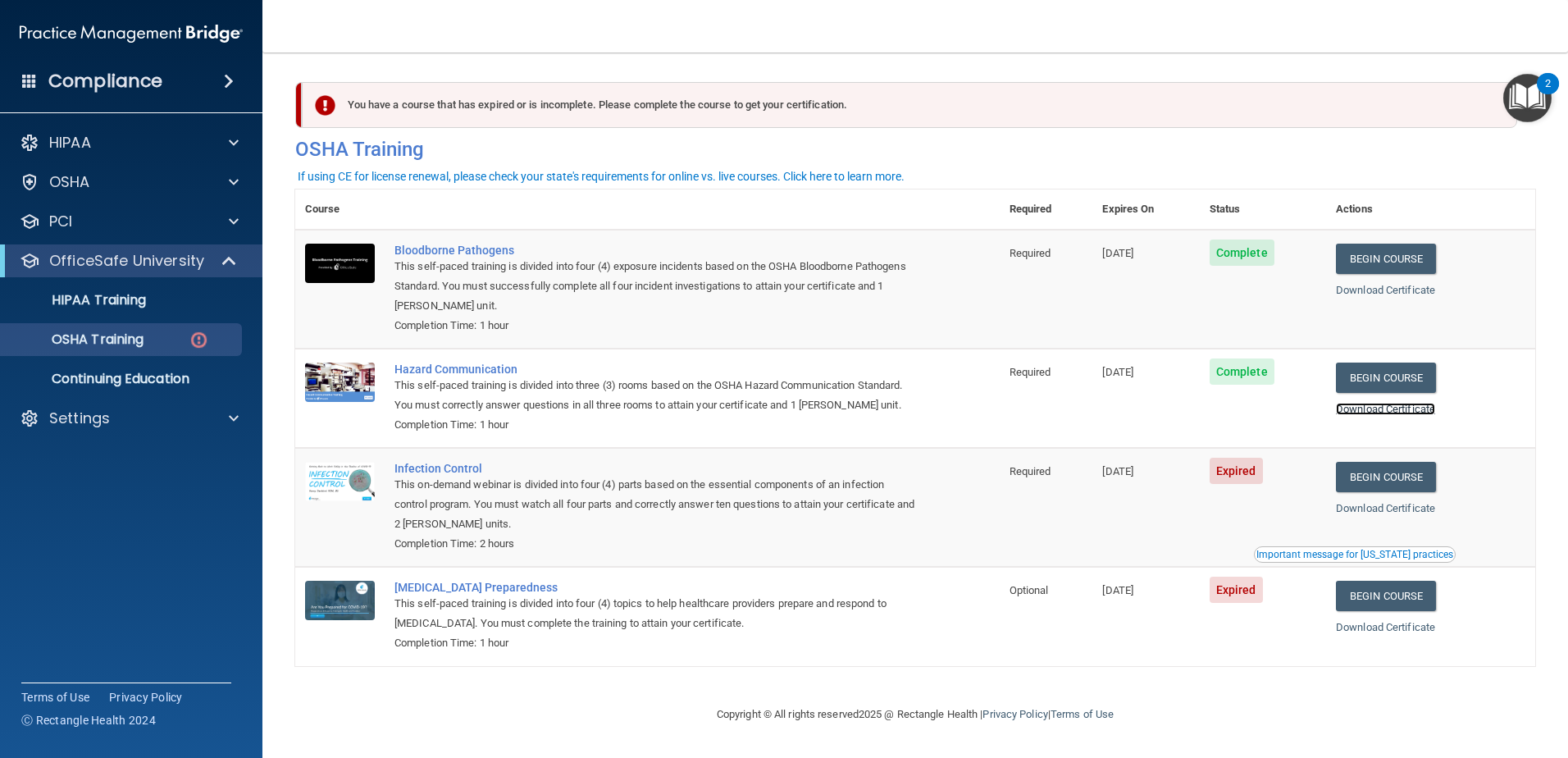
click at [1422, 406] on link "Download Certificate" at bounding box center [1386, 409] width 99 height 12
click at [1404, 603] on link "Begin Course" at bounding box center [1386, 596] width 100 height 31
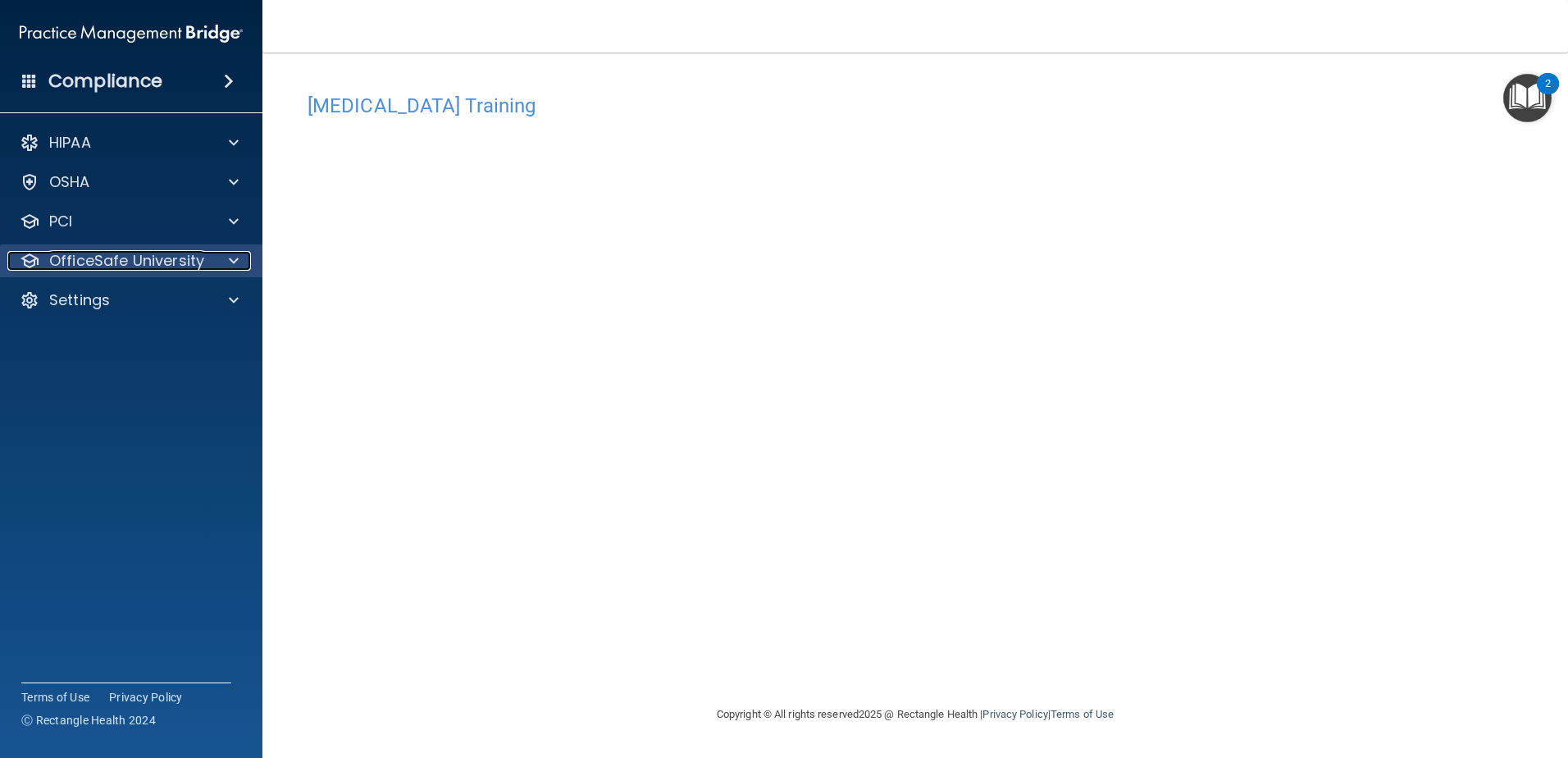
click at [214, 261] on div at bounding box center [231, 261] width 41 height 20
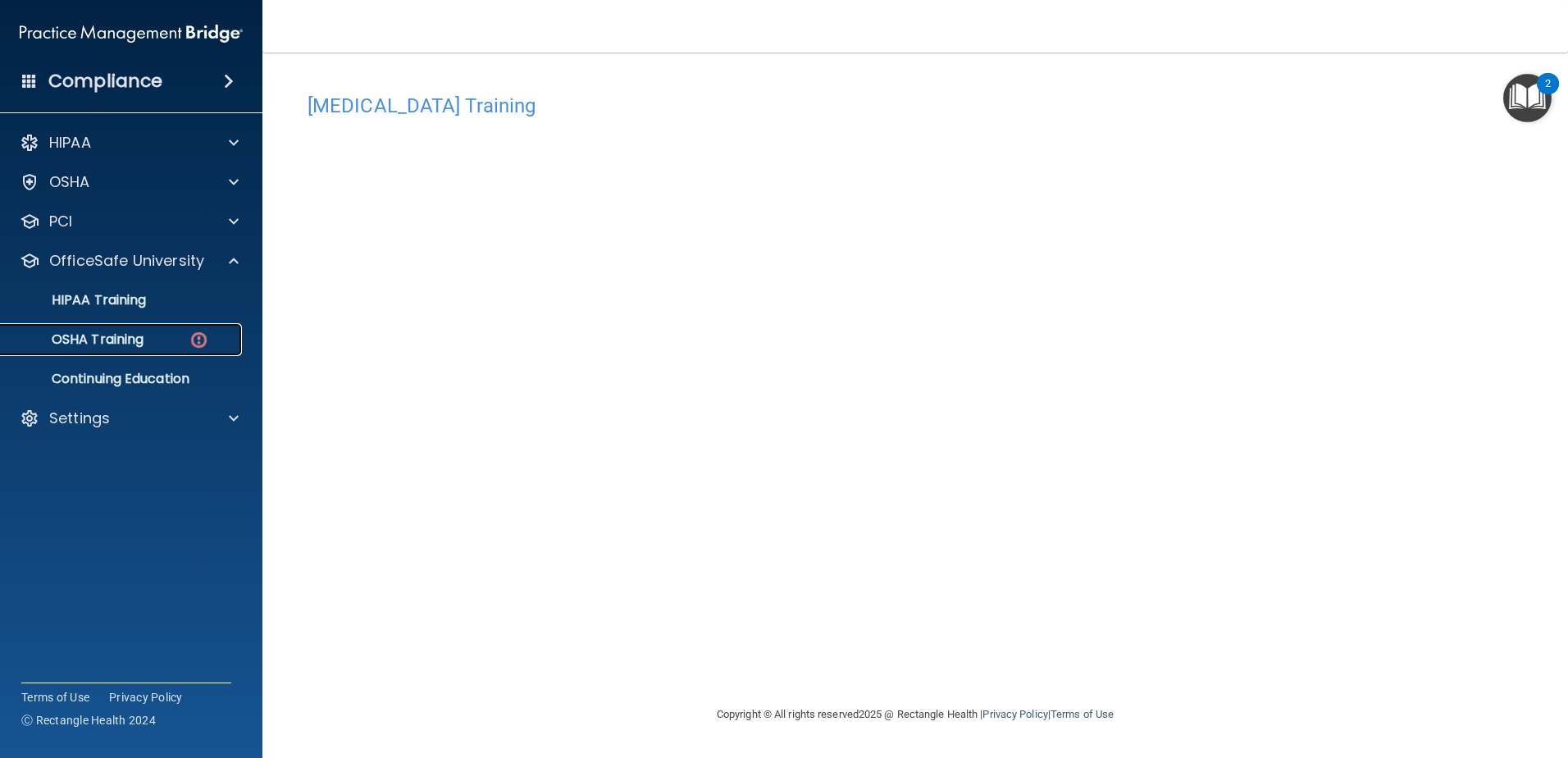
click at [188, 333] on div "OSHA Training" at bounding box center [123, 339] width 224 height 17
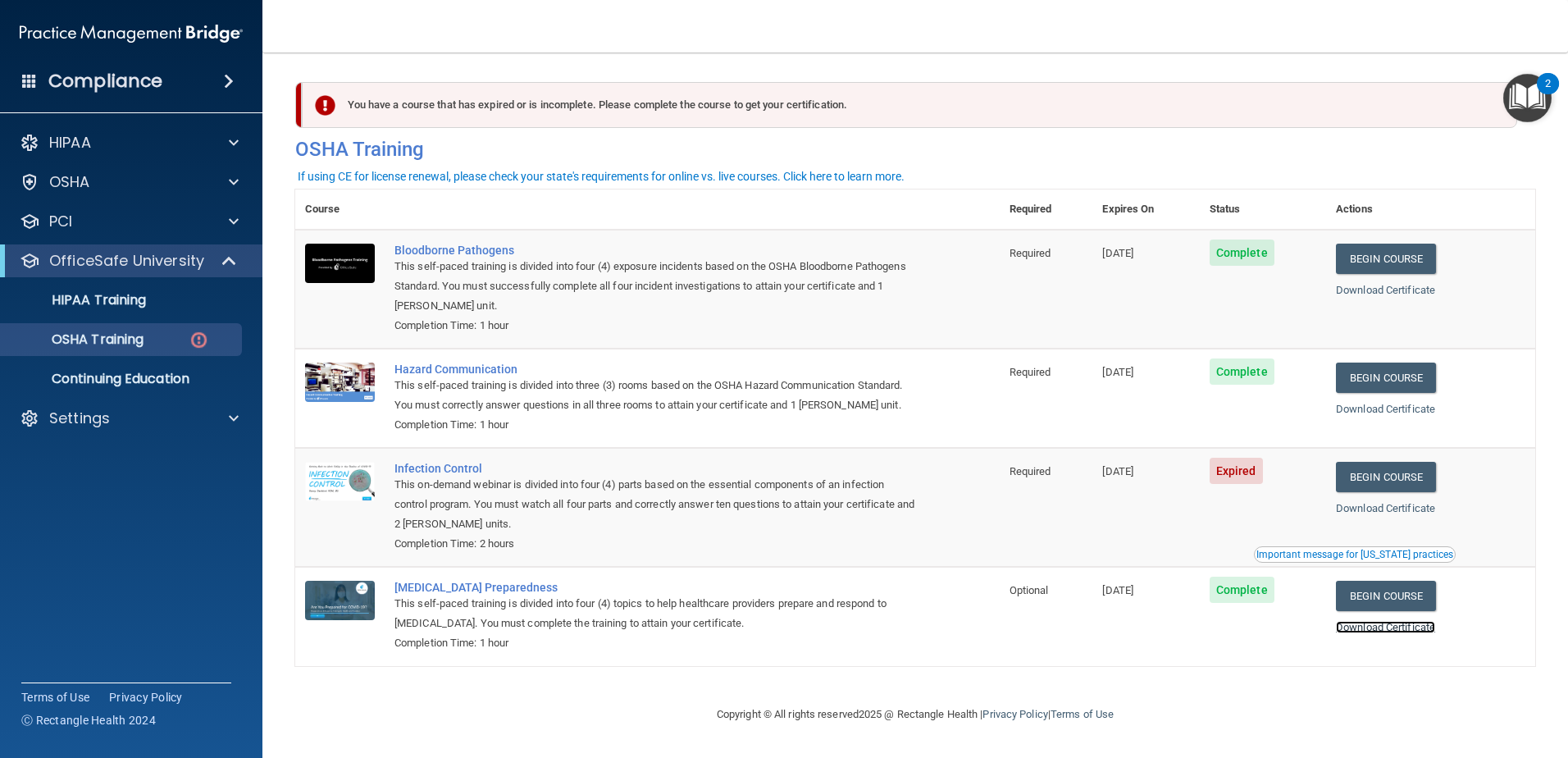
click at [1404, 628] on link "Download Certificate" at bounding box center [1386, 627] width 99 height 12
click at [1427, 482] on link "Begin Course" at bounding box center [1386, 477] width 100 height 31
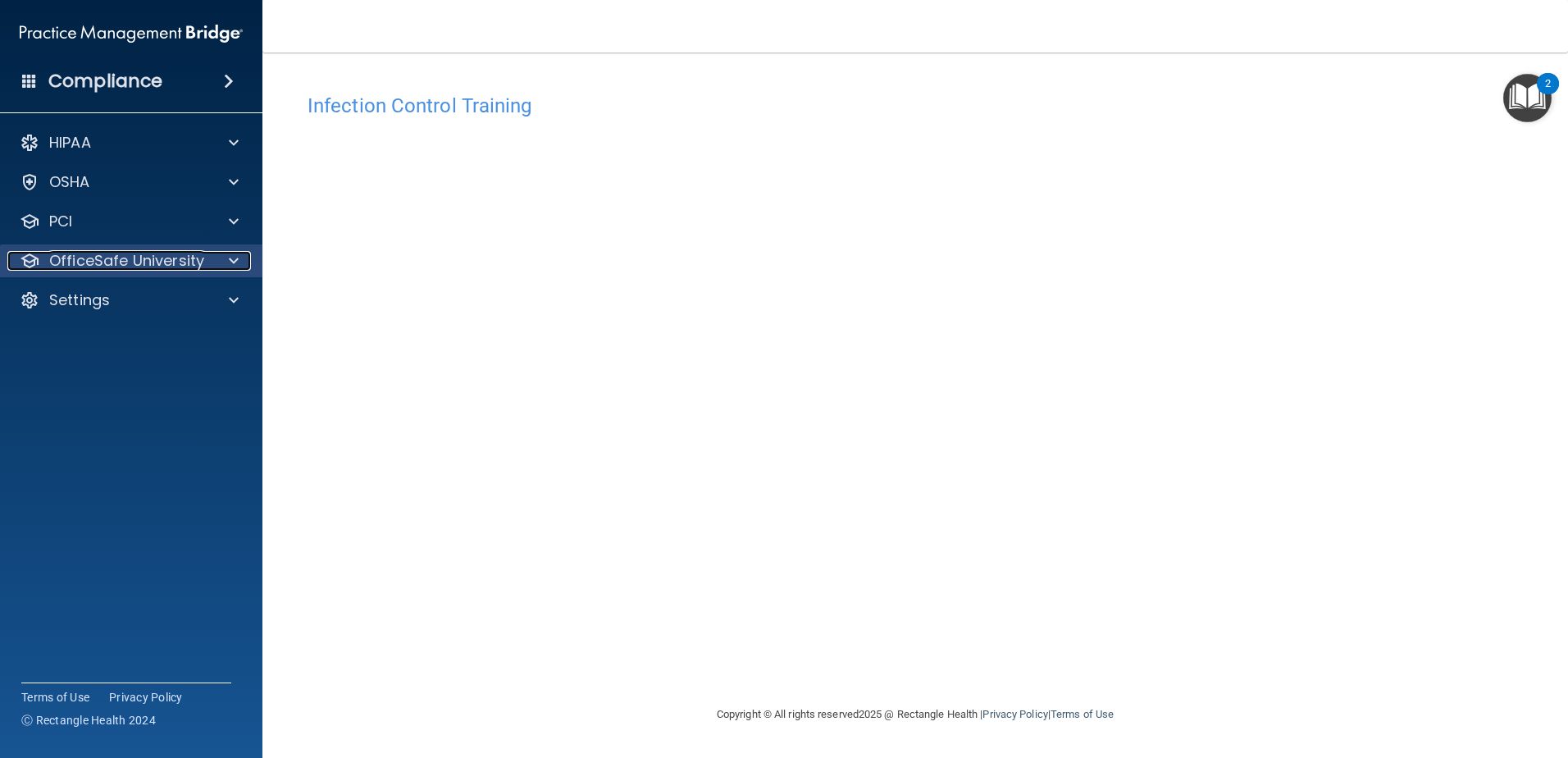
click at [232, 263] on span at bounding box center [233, 261] width 10 height 20
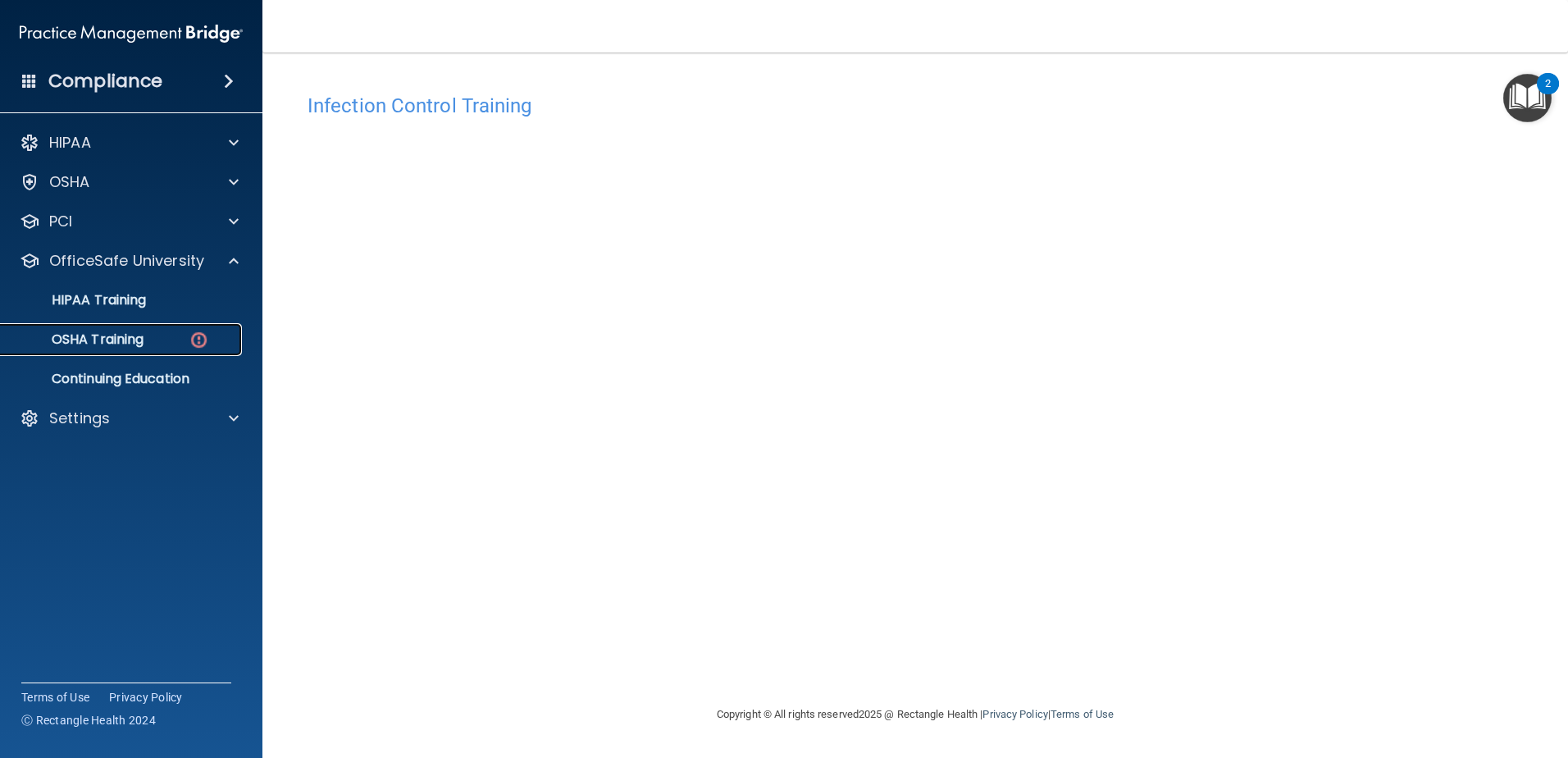
click at [181, 338] on div "OSHA Training" at bounding box center [123, 339] width 224 height 17
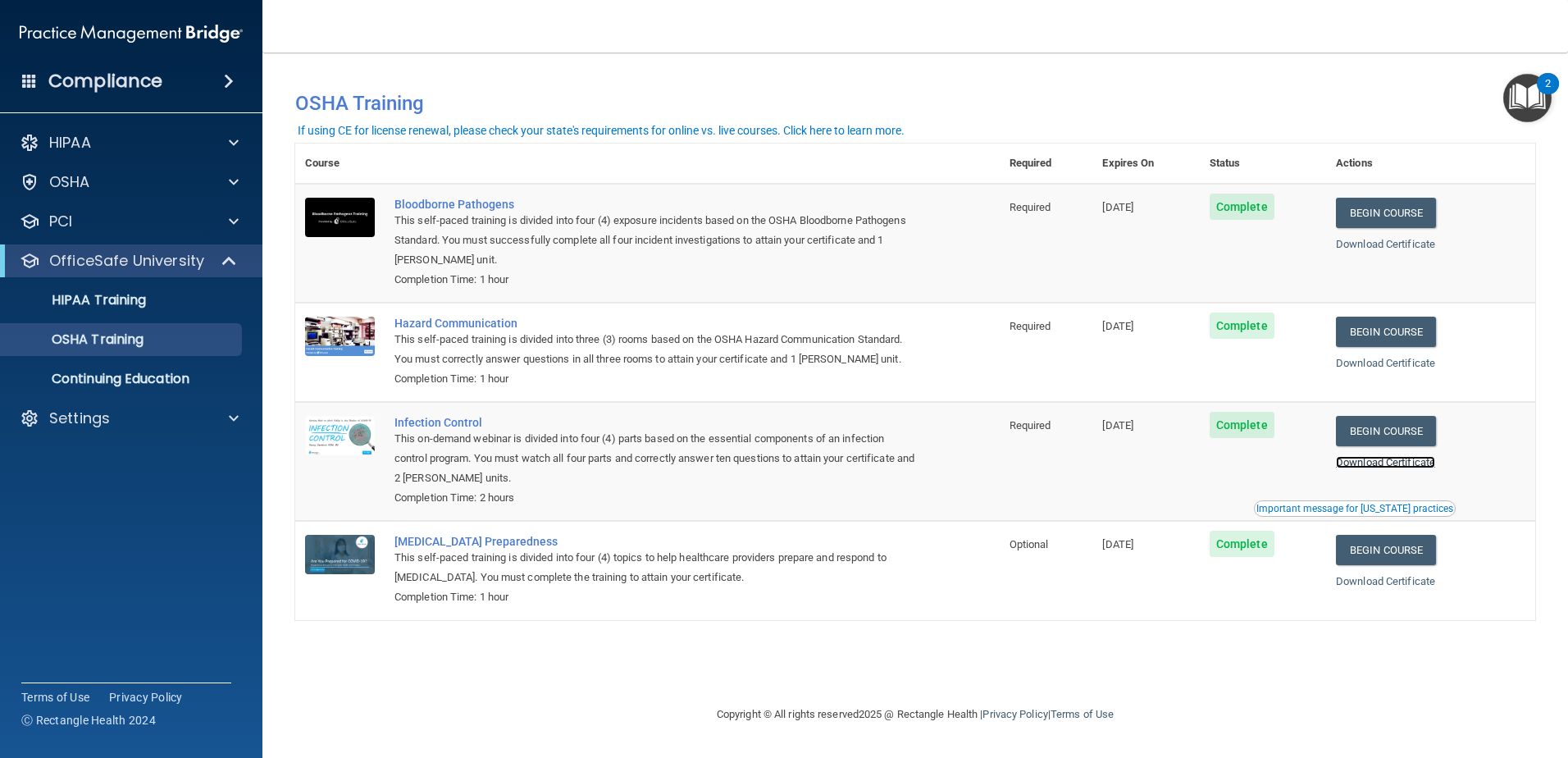
click at [1416, 466] on link "Download Certificate" at bounding box center [1386, 462] width 99 height 12
click at [171, 371] on p "Continuing Education" at bounding box center [123, 379] width 224 height 17
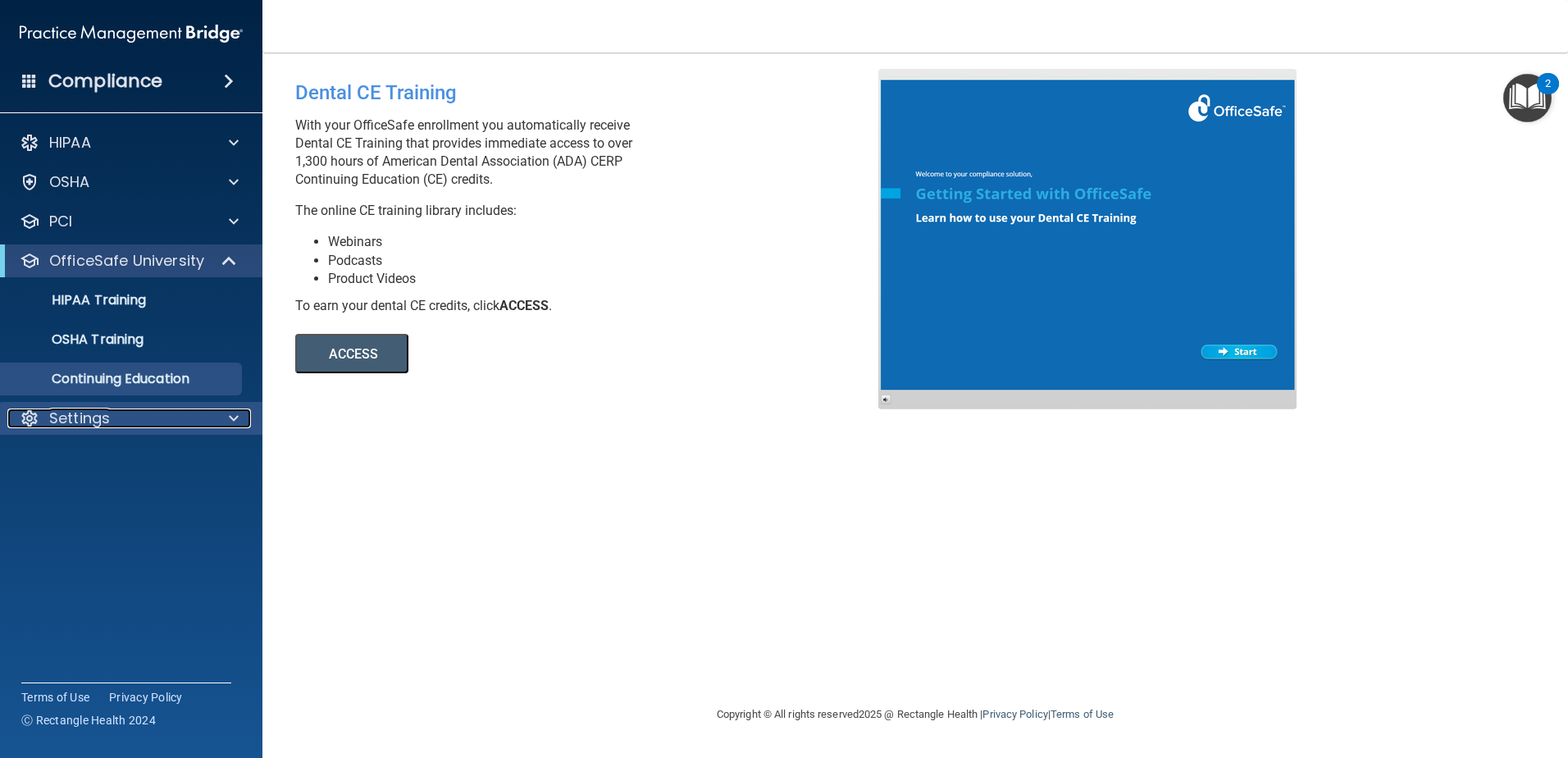
click at [228, 410] on div at bounding box center [231, 419] width 41 height 20
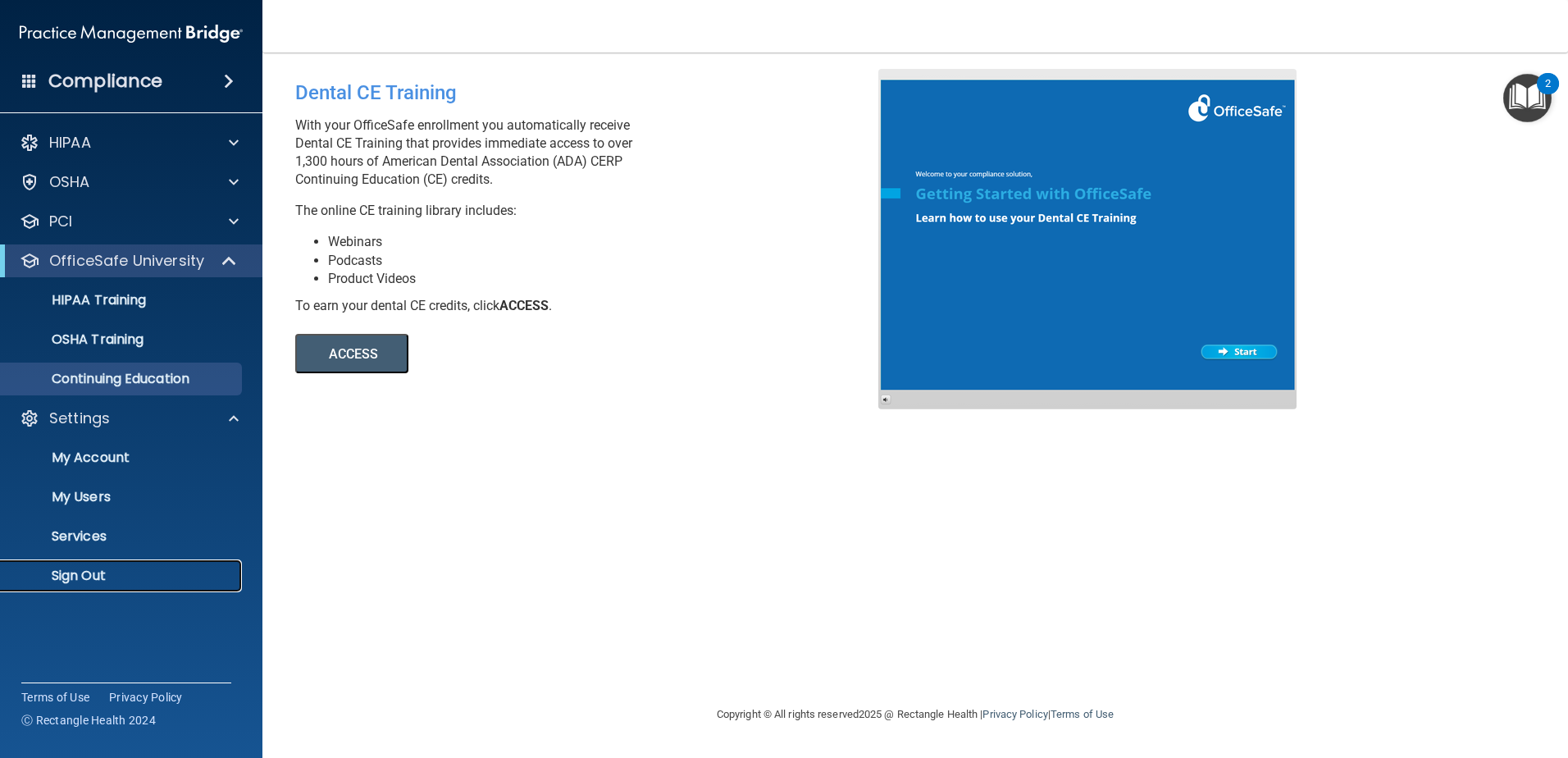
click at [82, 573] on p "Sign Out" at bounding box center [123, 576] width 224 height 17
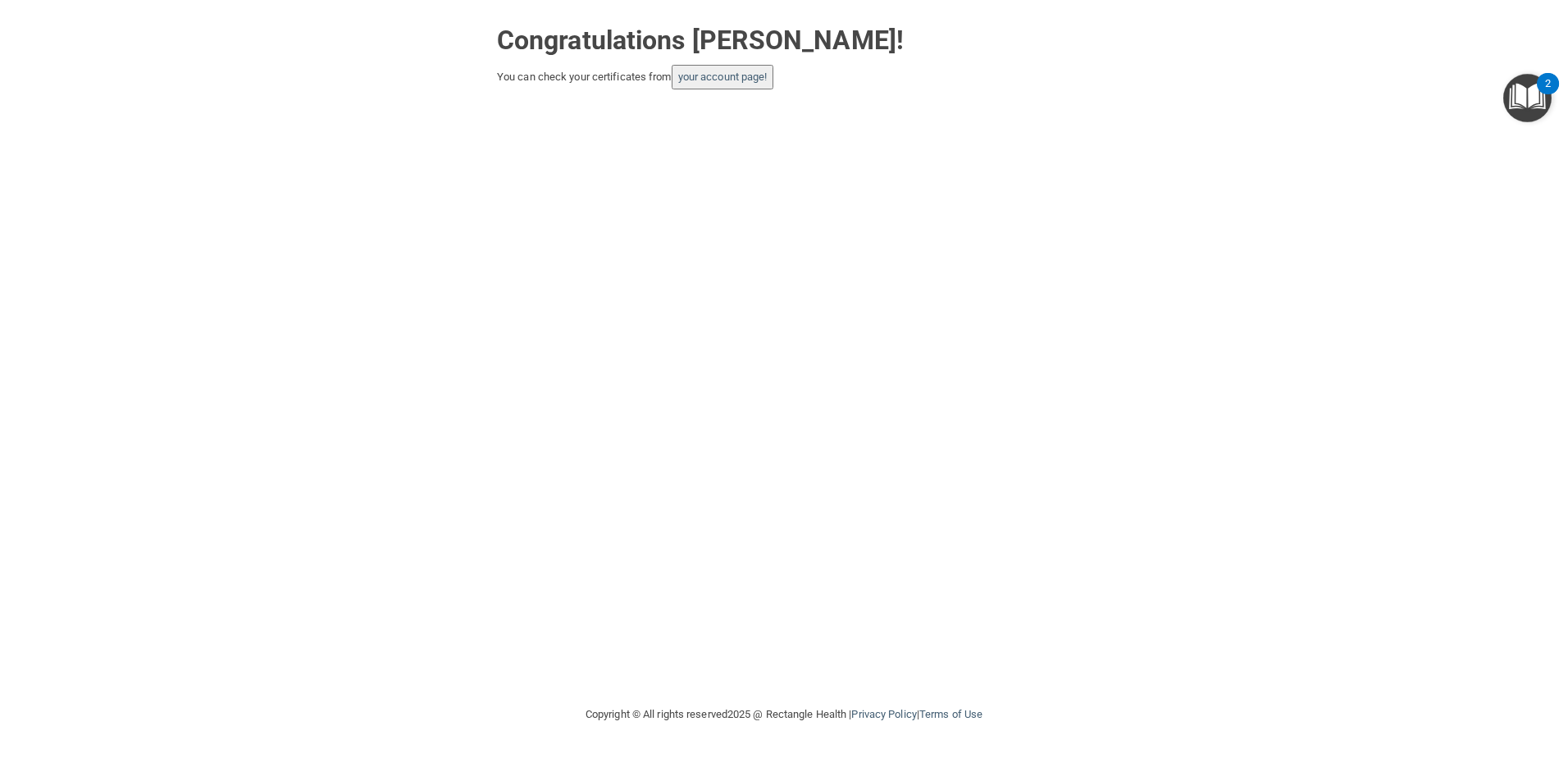
click at [758, 65] on button "your account page!" at bounding box center [723, 76] width 103 height 25
click at [726, 74] on link "your account page!" at bounding box center [723, 76] width 89 height 12
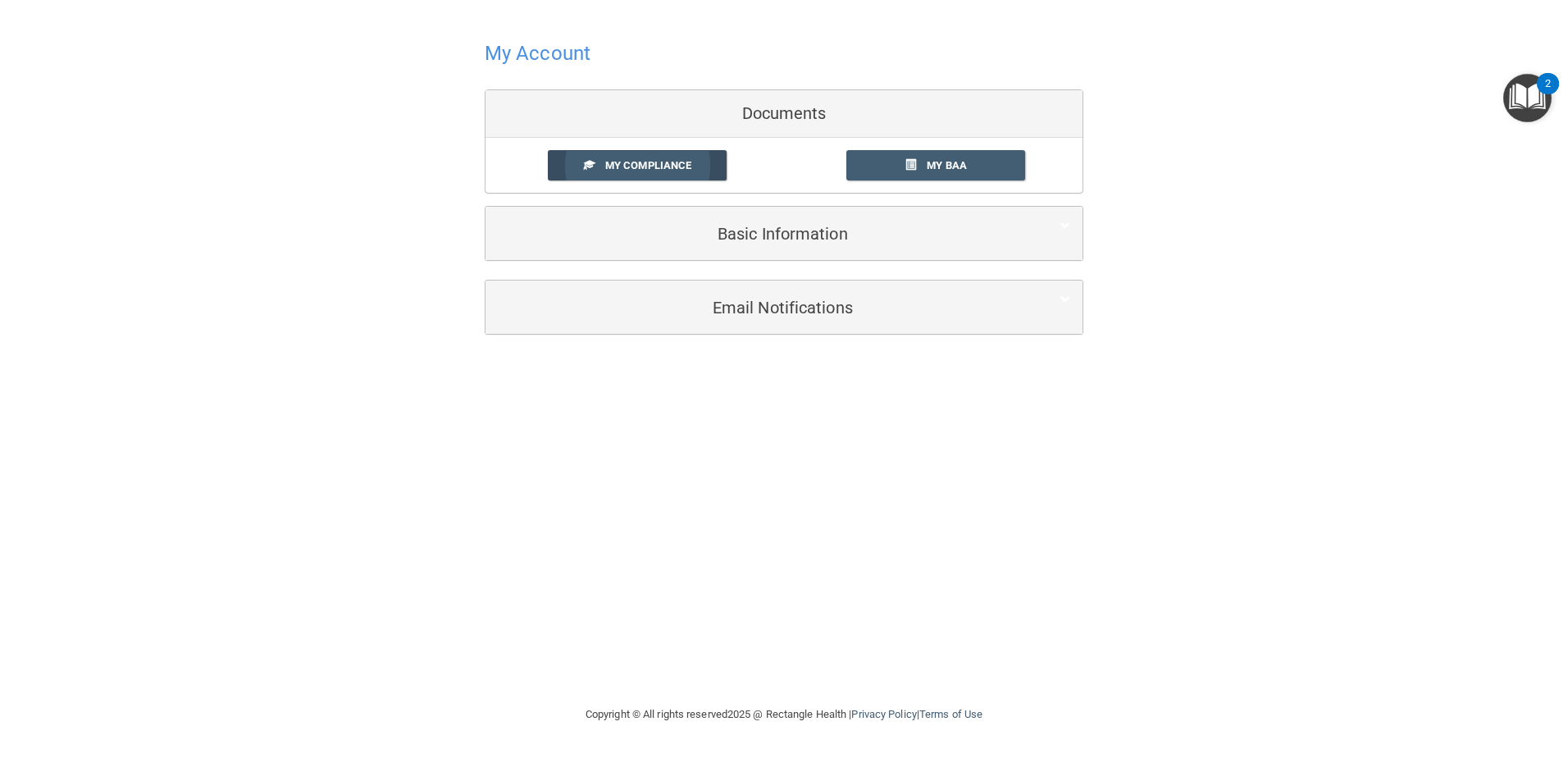
click at [706, 156] on link "My Compliance" at bounding box center [638, 165] width 180 height 31
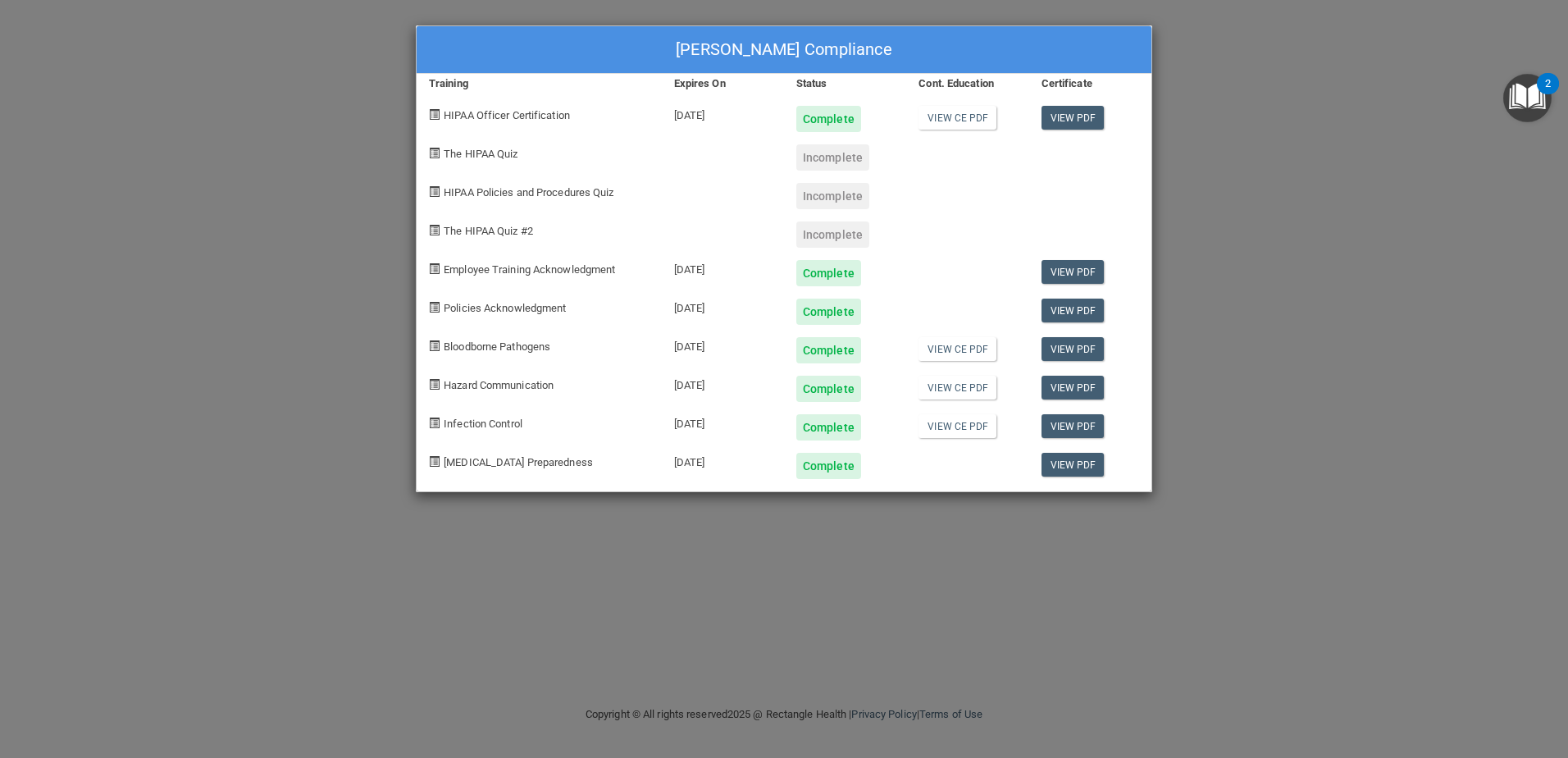
click at [1310, 306] on div "[PERSON_NAME] Compliance Training Expires On Status Cont. Education Certificate…" at bounding box center [784, 379] width 1568 height 758
